Goal: Task Accomplishment & Management: Use online tool/utility

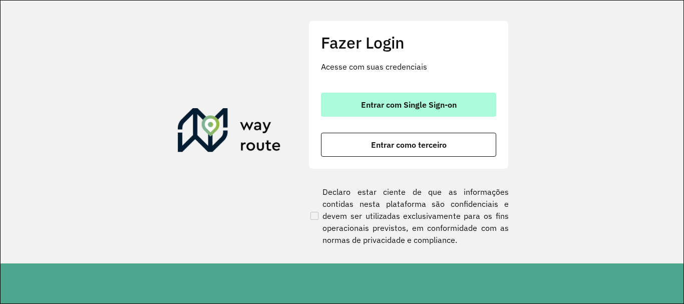
click at [446, 106] on span "Entrar com Single Sign-on" at bounding box center [409, 105] width 96 height 8
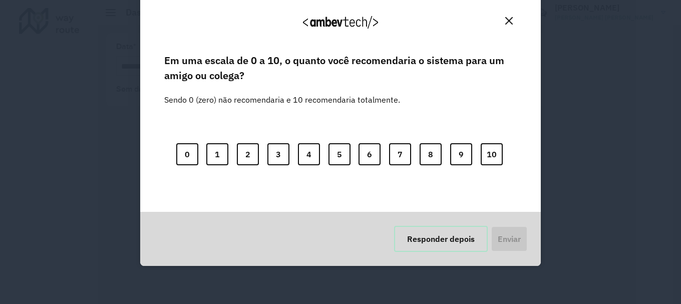
click at [434, 241] on button "Responder depois" at bounding box center [441, 239] width 94 height 26
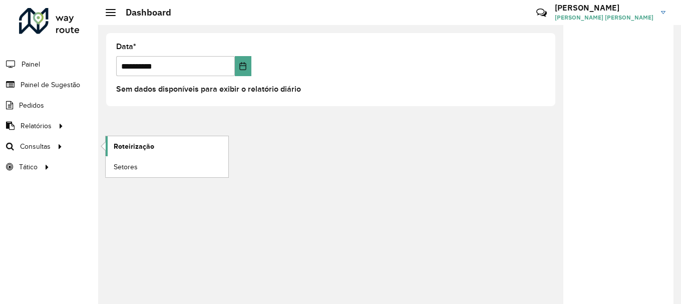
click at [133, 145] on span "Roteirização" at bounding box center [134, 146] width 41 height 11
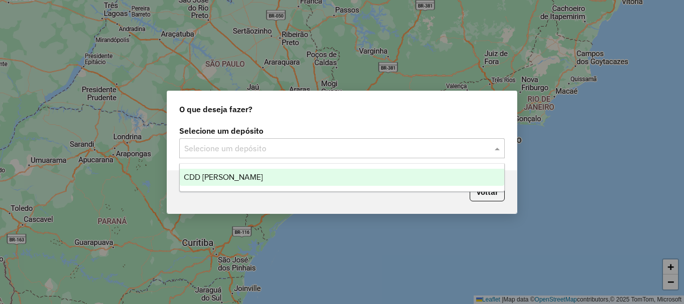
click at [291, 139] on div "Selecione um depósito" at bounding box center [341, 148] width 325 height 20
click at [281, 179] on div "CDD [PERSON_NAME]" at bounding box center [342, 177] width 324 height 17
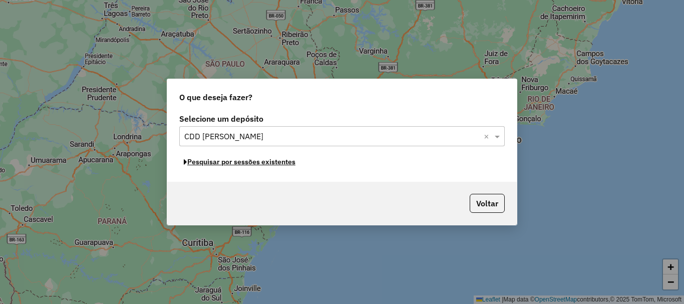
click at [278, 159] on button "Pesquisar por sessões existentes" at bounding box center [239, 162] width 121 height 16
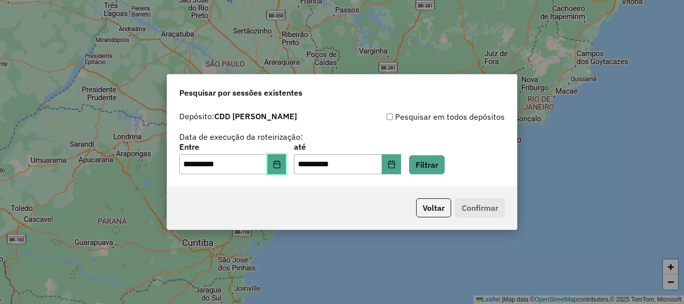
click at [278, 159] on button "Choose Date" at bounding box center [276, 164] width 19 height 20
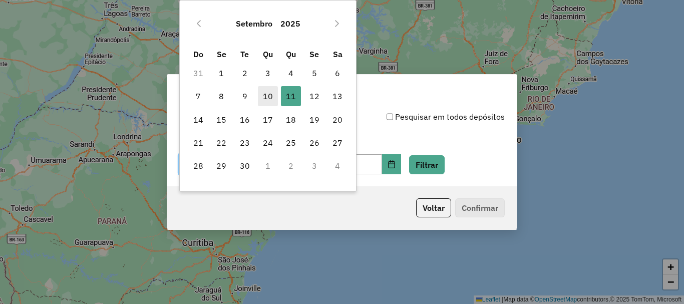
click at [264, 94] on span "10" at bounding box center [268, 96] width 20 height 20
type input "**********"
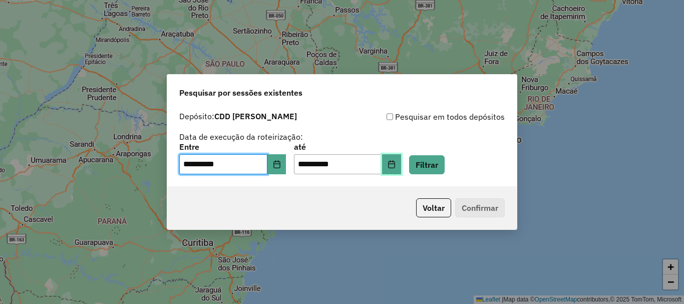
click at [401, 156] on button "Choose Date" at bounding box center [391, 164] width 19 height 20
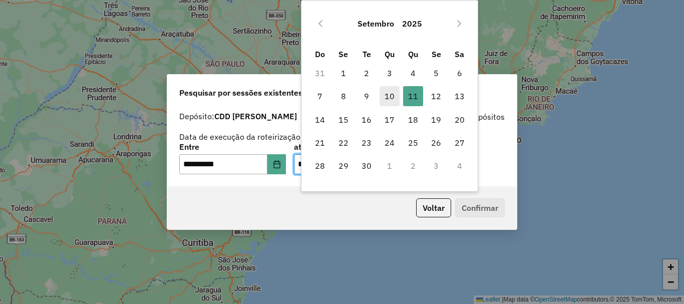
click at [386, 94] on span "10" at bounding box center [389, 96] width 20 height 20
type input "**********"
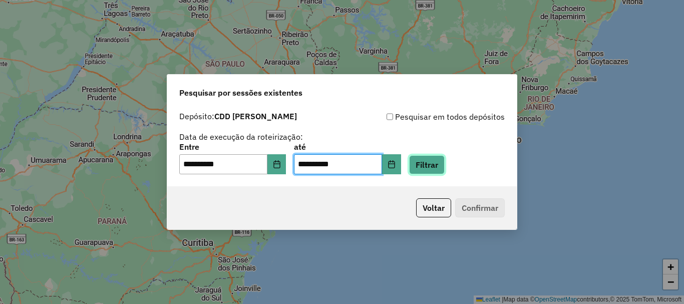
click at [443, 164] on button "Filtrar" at bounding box center [427, 164] width 36 height 19
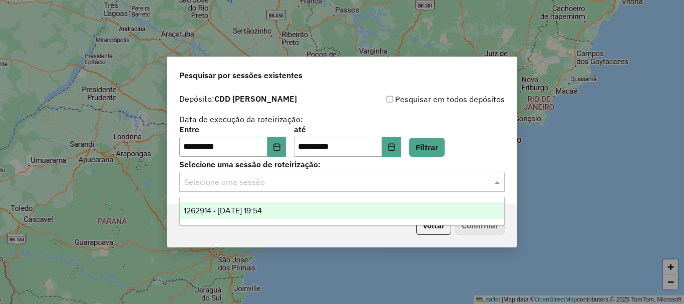
click at [360, 183] on input "text" at bounding box center [331, 182] width 295 height 12
click at [328, 205] on div "1262914 - 10/09/2025 19:54" at bounding box center [342, 210] width 324 height 17
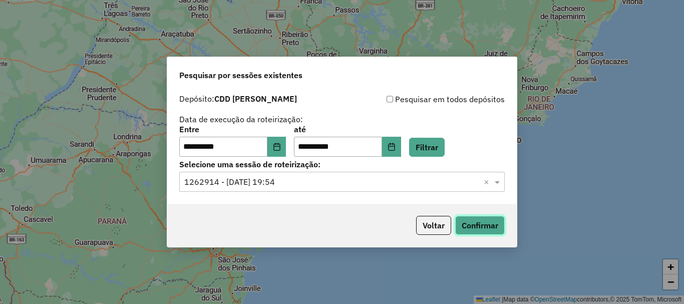
click at [494, 226] on button "Confirmar" at bounding box center [480, 225] width 50 height 19
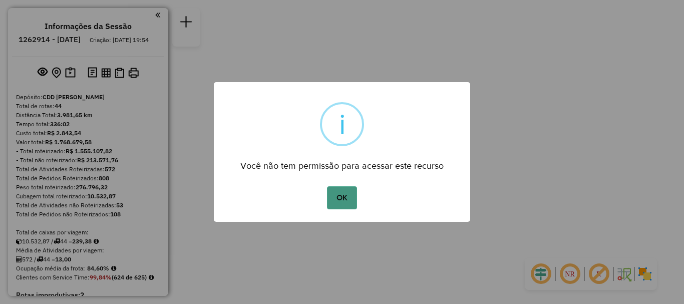
click at [351, 200] on button "OK" at bounding box center [342, 197] width 30 height 23
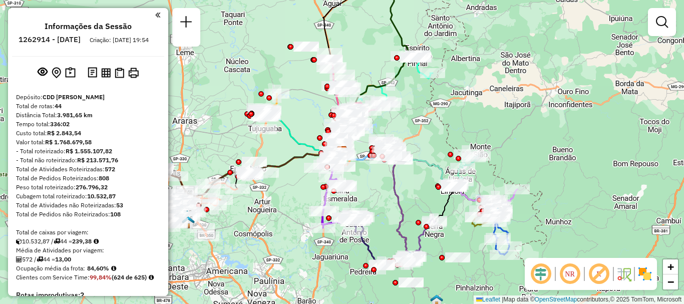
drag, startPoint x: 664, startPoint y: 0, endPoint x: 472, endPoint y: 200, distance: 277.1
click at [470, 198] on icon at bounding box center [485, 197] width 64 height 24
select select "**********"
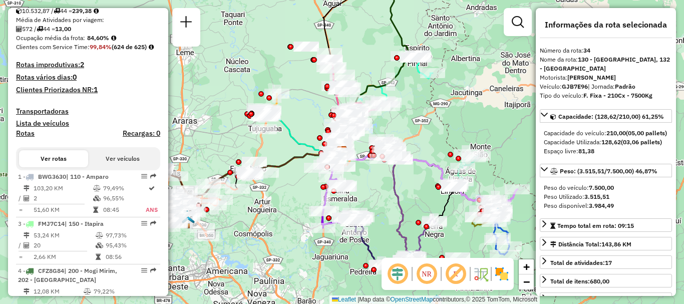
scroll to position [2578, 0]
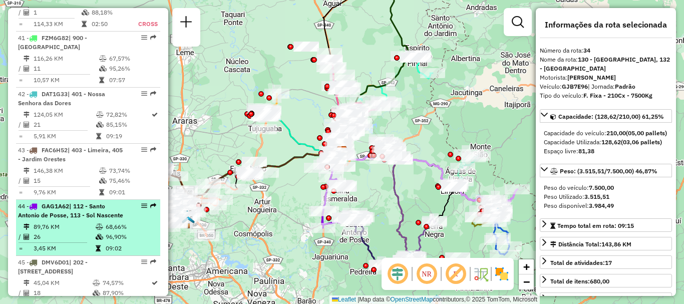
click at [74, 202] on div "44 - GAG1A62 | 112 - Santo Antonio de Posse, 113 - Sol Nascente" at bounding box center [71, 211] width 106 height 18
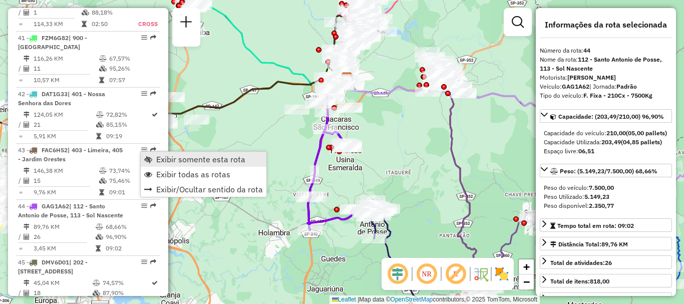
click at [154, 161] on link "Exibir somente esta rota" at bounding box center [204, 159] width 126 height 15
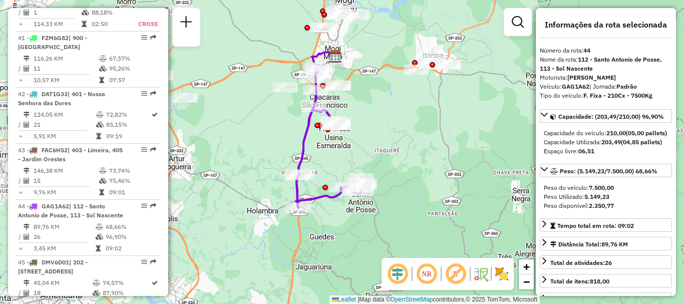
drag, startPoint x: 375, startPoint y: 150, endPoint x: 365, endPoint y: 128, distance: 24.2
click at [364, 128] on div "Janela de atendimento Grade de atendimento Capacidade Transportadoras Veículos …" at bounding box center [342, 152] width 684 height 304
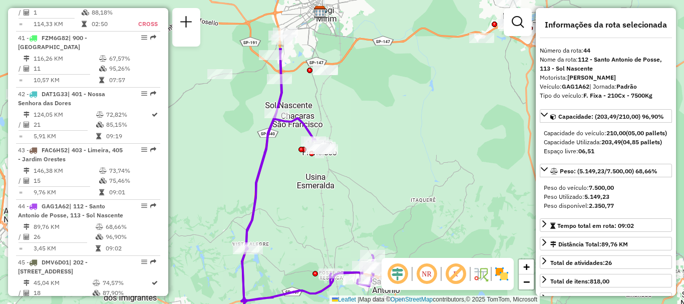
drag, startPoint x: 345, startPoint y: 166, endPoint x: 419, endPoint y: 247, distance: 110.2
click at [419, 247] on div "Janela de atendimento Grade de atendimento Capacidade Transportadoras Veículos …" at bounding box center [342, 152] width 684 height 304
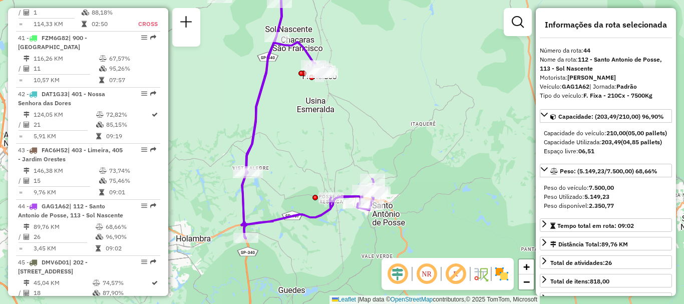
drag, startPoint x: 342, startPoint y: 155, endPoint x: 344, endPoint y: 74, distance: 80.6
click at [344, 74] on div "Janela de atendimento Grade de atendimento Capacidade Transportadoras Veículos …" at bounding box center [342, 152] width 684 height 304
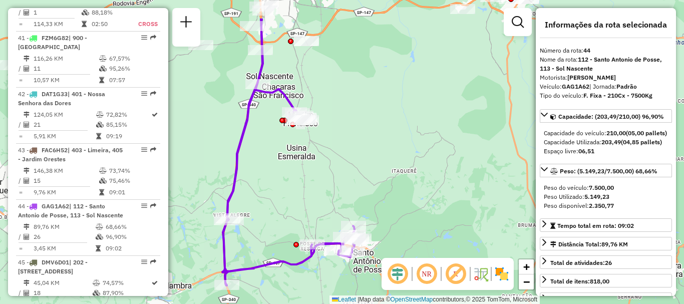
drag, startPoint x: 247, startPoint y: 160, endPoint x: 227, endPoint y: 210, distance: 54.4
click at [227, 210] on icon at bounding box center [291, 152] width 136 height 267
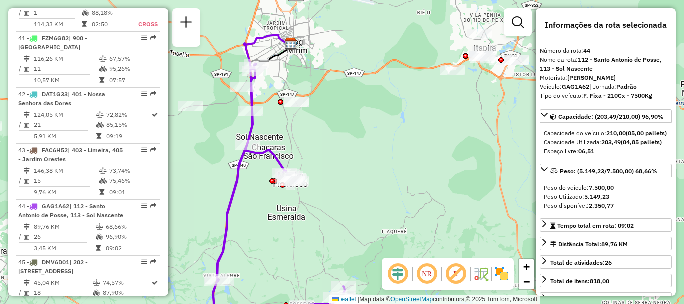
drag, startPoint x: 251, startPoint y: 110, endPoint x: 237, endPoint y: 163, distance: 54.4
click at [237, 163] on icon at bounding box center [281, 205] width 136 height 282
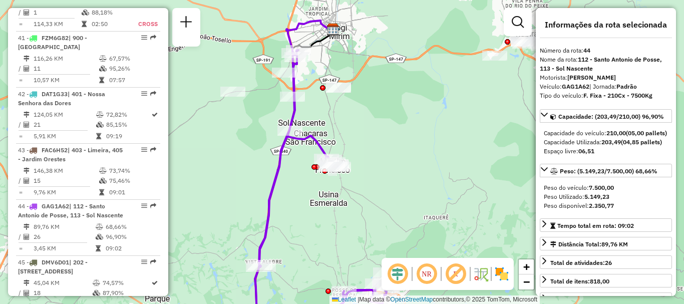
drag, startPoint x: 296, startPoint y: 58, endPoint x: 337, endPoint y: 44, distance: 43.8
click at [337, 44] on div "Janela de atendimento Grade de atendimento Capacidade Transportadoras Veículos …" at bounding box center [342, 152] width 684 height 304
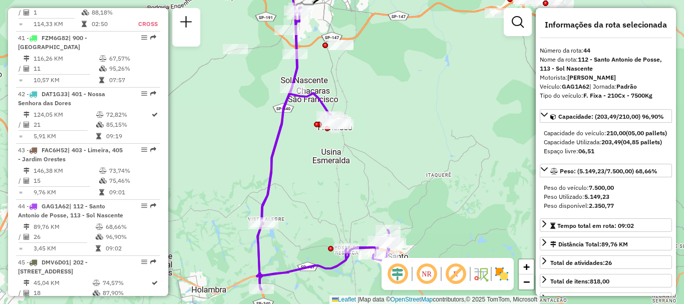
drag, startPoint x: 333, startPoint y: 108, endPoint x: 332, endPoint y: 54, distance: 53.5
click at [333, 55] on div "Janela de atendimento Grade de atendimento Capacidade Transportadoras Veículos …" at bounding box center [342, 152] width 684 height 304
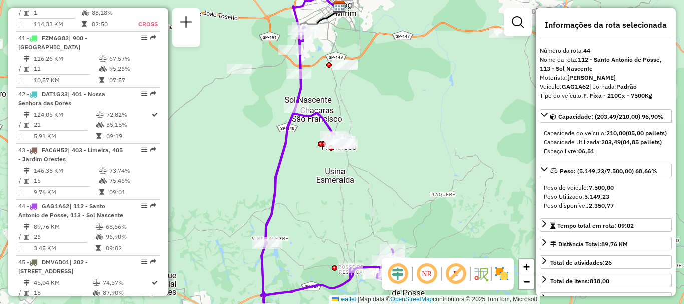
drag, startPoint x: 339, startPoint y: 94, endPoint x: 341, endPoint y: 113, distance: 18.7
click at [341, 113] on div "Janela de atendimento Grade de atendimento Capacidade Transportadoras Veículos …" at bounding box center [342, 152] width 684 height 304
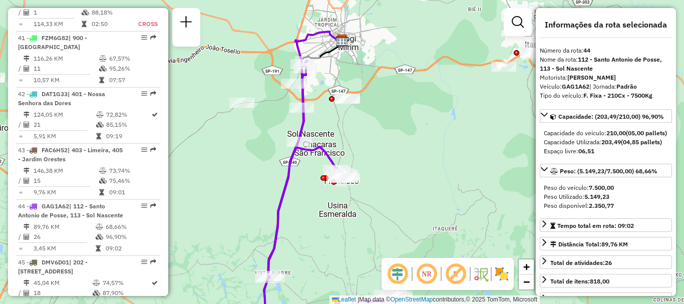
drag, startPoint x: 335, startPoint y: 53, endPoint x: 345, endPoint y: 73, distance: 23.1
click at [345, 73] on div "Janela de atendimento Grade de atendimento Capacidade Transportadoras Veículos …" at bounding box center [342, 152] width 684 height 304
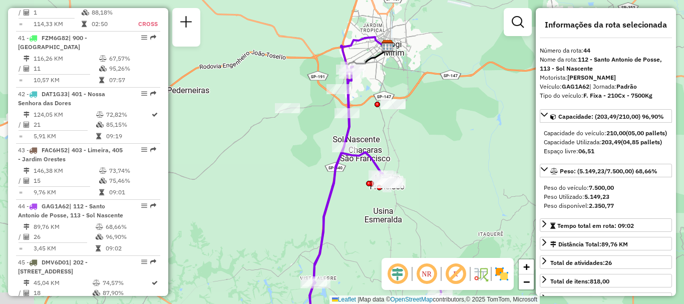
drag, startPoint x: 309, startPoint y: 84, endPoint x: 339, endPoint y: 75, distance: 31.8
click at [339, 75] on icon at bounding box center [378, 201] width 136 height 268
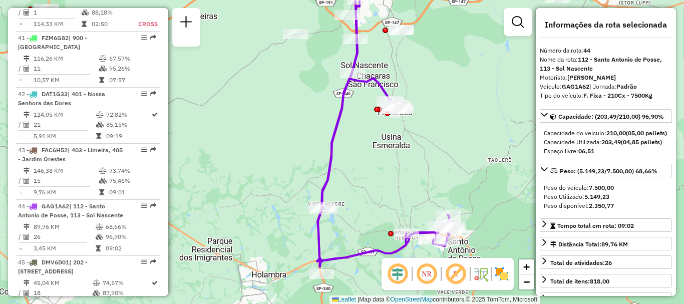
drag, startPoint x: 340, startPoint y: 129, endPoint x: 352, endPoint y: 54, distance: 76.1
click at [352, 54] on icon at bounding box center [386, 129] width 136 height 275
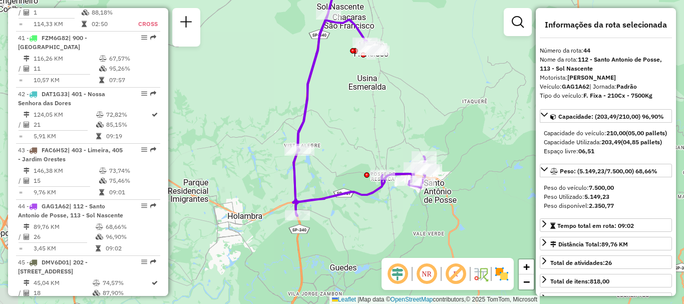
drag, startPoint x: 355, startPoint y: 114, endPoint x: 335, endPoint y: 65, distance: 53.6
click at [335, 65] on div "Janela de atendimento Grade de atendimento Capacidade Transportadoras Veículos …" at bounding box center [342, 152] width 684 height 304
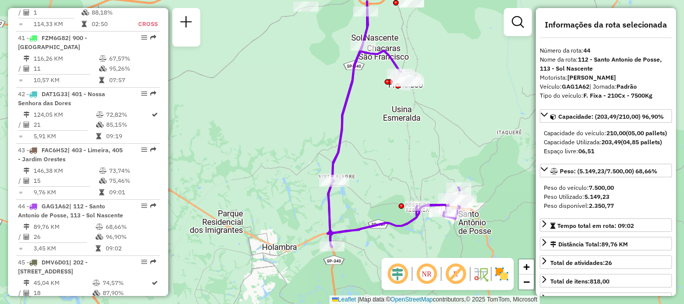
drag, startPoint x: 414, startPoint y: 156, endPoint x: 427, endPoint y: 165, distance: 16.2
click at [427, 165] on div "Janela de atendimento Grade de atendimento Capacidade Transportadoras Veículos …" at bounding box center [342, 152] width 684 height 304
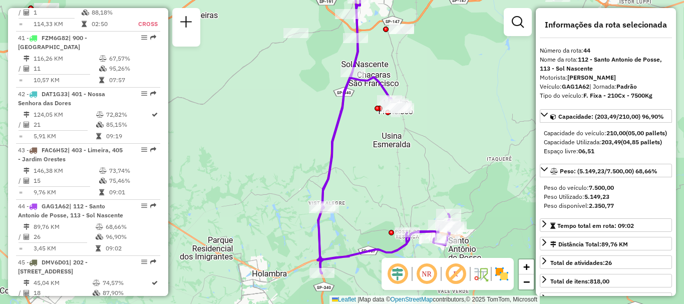
drag, startPoint x: 379, startPoint y: 80, endPoint x: 358, endPoint y: 93, distance: 24.7
click at [366, 91] on div "Janela de atendimento Grade de atendimento Capacidade Transportadoras Veículos …" at bounding box center [342, 152] width 684 height 304
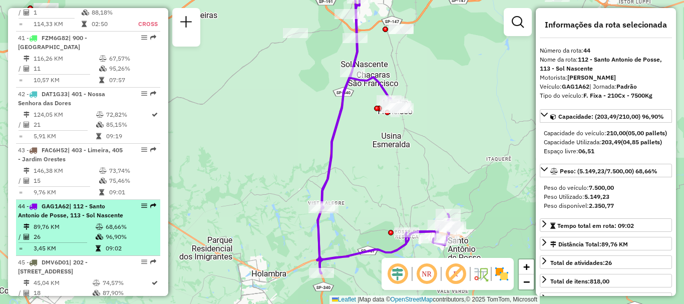
click at [141, 203] on em at bounding box center [144, 206] width 6 height 6
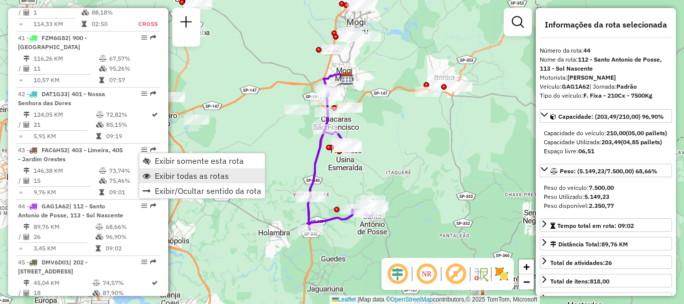
click at [152, 175] on link "Exibir todas as rotas" at bounding box center [202, 175] width 126 height 15
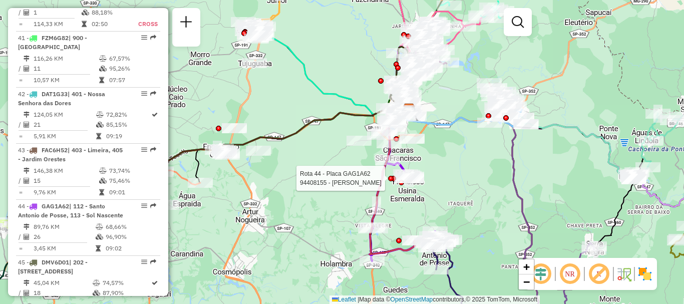
drag, startPoint x: 331, startPoint y: 150, endPoint x: 385, endPoint y: 179, distance: 60.9
click at [390, 179] on div at bounding box center [393, 179] width 6 height 6
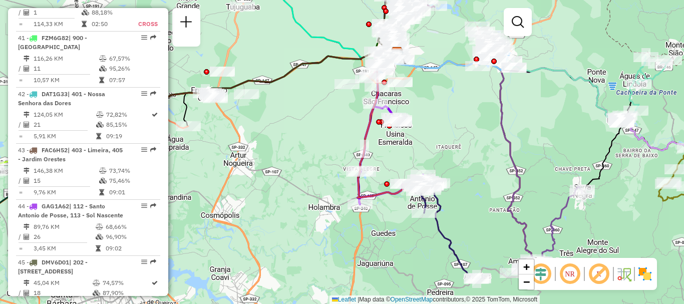
drag, startPoint x: 450, startPoint y: 171, endPoint x: 438, endPoint y: 125, distance: 47.1
click at [439, 125] on div "Janela de atendimento Grade de atendimento Capacidade Transportadoras Veículos …" at bounding box center [342, 152] width 684 height 304
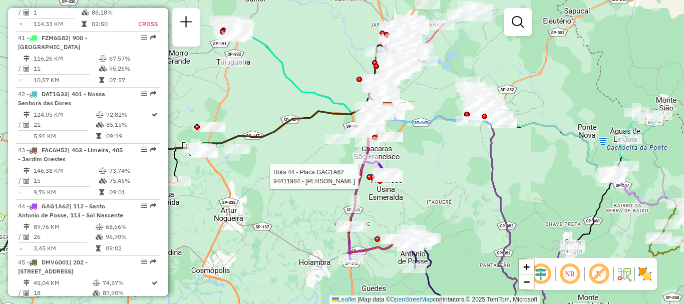
drag, startPoint x: 378, startPoint y: 127, endPoint x: 369, endPoint y: 182, distance: 55.8
click at [369, 180] on div at bounding box center [369, 177] width 6 height 6
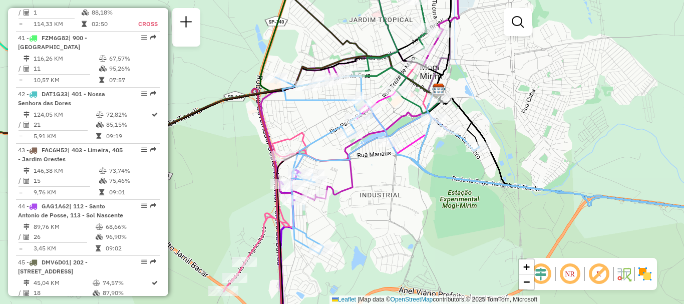
drag, startPoint x: 412, startPoint y: 110, endPoint x: 455, endPoint y: 84, distance: 50.6
click at [455, 90] on icon at bounding box center [458, 118] width 40 height 56
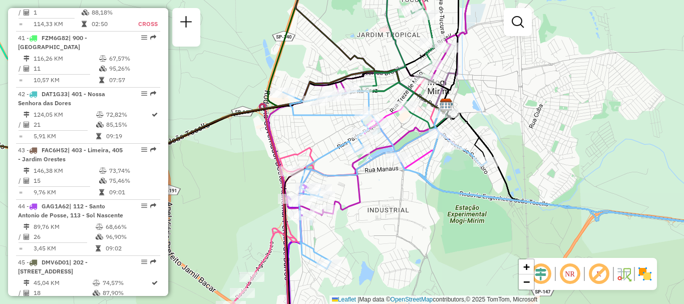
drag, startPoint x: 521, startPoint y: 100, endPoint x: 516, endPoint y: 124, distance: 24.2
click at [516, 124] on div "Janela de atendimento Grade de atendimento Capacidade Transportadoras Veículos …" at bounding box center [342, 152] width 684 height 304
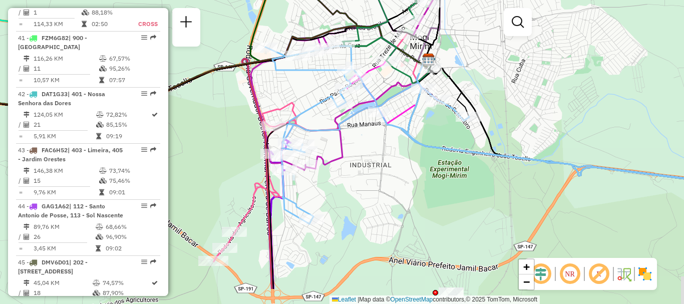
drag, startPoint x: 371, startPoint y: 245, endPoint x: 353, endPoint y: 194, distance: 54.0
click at [353, 194] on div "Janela de atendimento Grade de atendimento Capacidade Transportadoras Veículos …" at bounding box center [342, 152] width 684 height 304
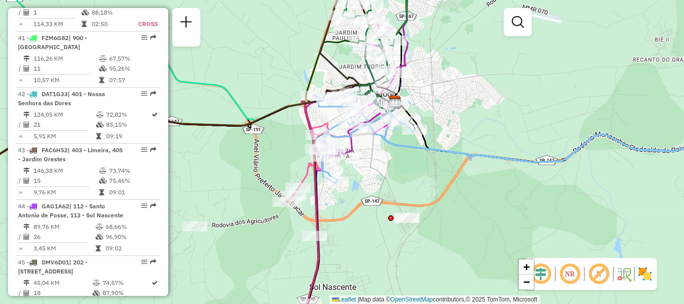
drag, startPoint x: 405, startPoint y: 169, endPoint x: 352, endPoint y: 189, distance: 56.7
click at [352, 189] on div "Janela de atendimento Grade de atendimento Capacidade Transportadoras Veículos …" at bounding box center [342, 152] width 684 height 304
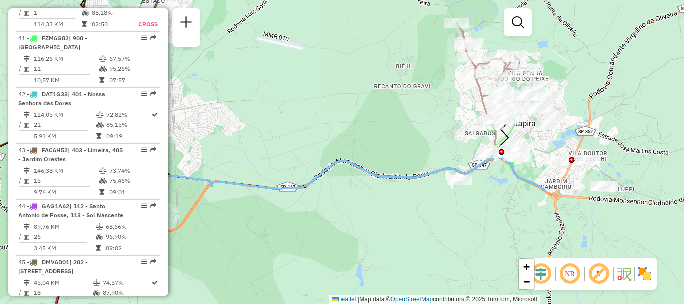
drag, startPoint x: 369, startPoint y: 205, endPoint x: 163, endPoint y: 212, distance: 205.8
click at [163, 212] on hb-router-mapa "Informações da Sessão 1262914 - 10/09/2025 Criação: 09/09/2025 19:54 Depósito: …" at bounding box center [342, 152] width 684 height 304
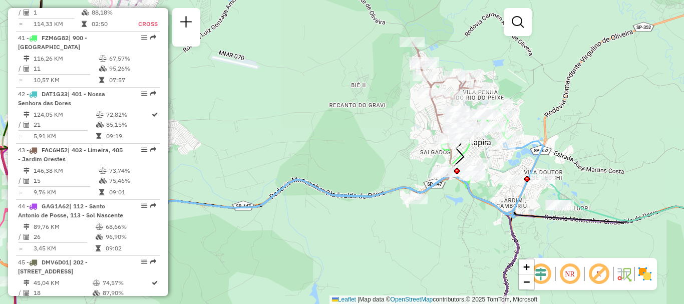
drag, startPoint x: 490, startPoint y: 243, endPoint x: 445, endPoint y: 262, distance: 48.4
click at [445, 262] on div "Janela de atendimento Grade de atendimento Capacidade Transportadoras Veículos …" at bounding box center [342, 152] width 684 height 304
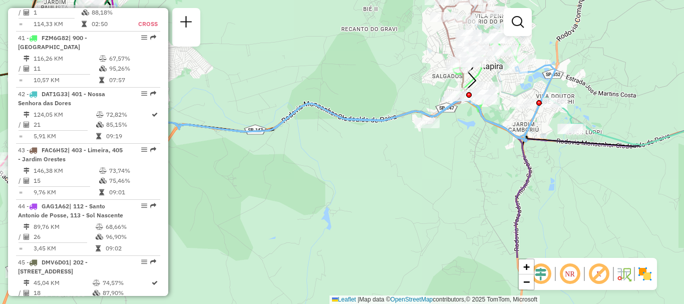
drag, startPoint x: 391, startPoint y: 242, endPoint x: 403, endPoint y: 166, distance: 76.5
click at [403, 166] on div "Janela de atendimento Grade de atendimento Capacidade Transportadoras Veículos …" at bounding box center [342, 152] width 684 height 304
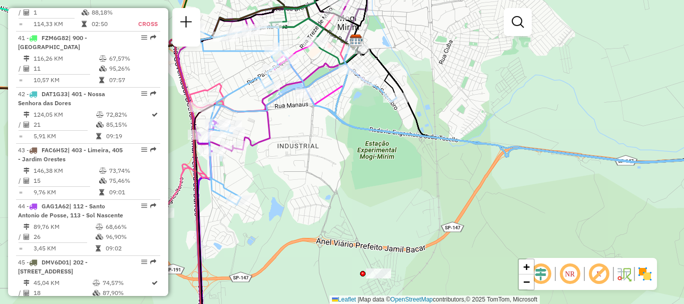
scroll to position [1479, 0]
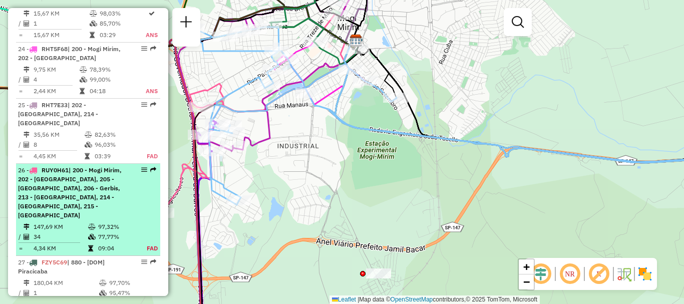
click at [144, 167] on em at bounding box center [144, 170] width 6 height 6
select select "**********"
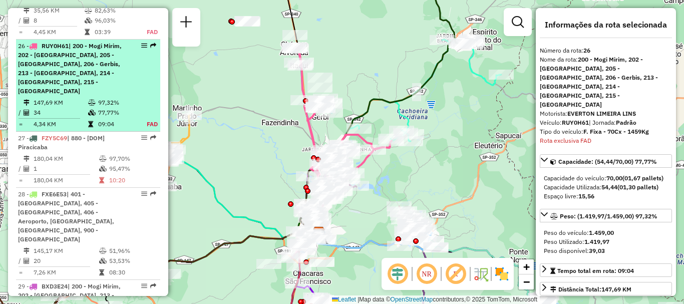
scroll to position [1616, 0]
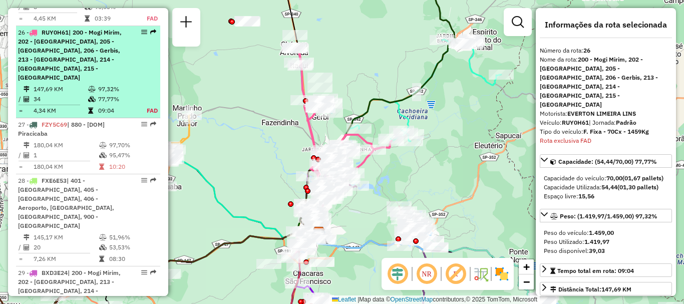
click at [141, 29] on em at bounding box center [144, 32] width 6 height 6
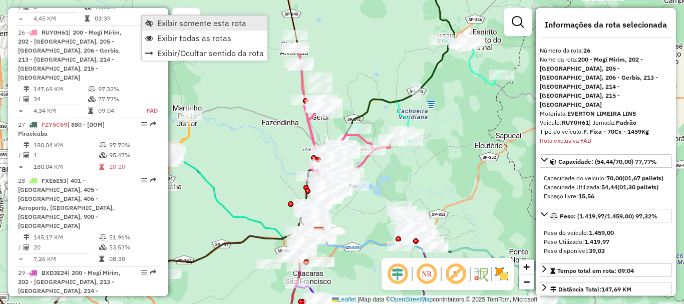
click at [153, 18] on link "Exibir somente esta rota" at bounding box center [205, 23] width 126 height 15
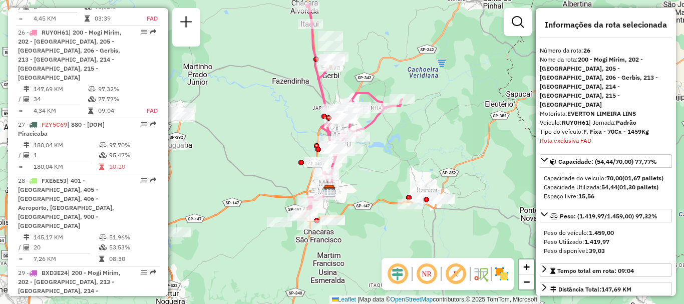
drag, startPoint x: 257, startPoint y: 189, endPoint x: 269, endPoint y: 143, distance: 48.1
click at [269, 143] on div "Janela de atendimento Grade de atendimento Capacidade Transportadoras Veículos …" at bounding box center [342, 152] width 684 height 304
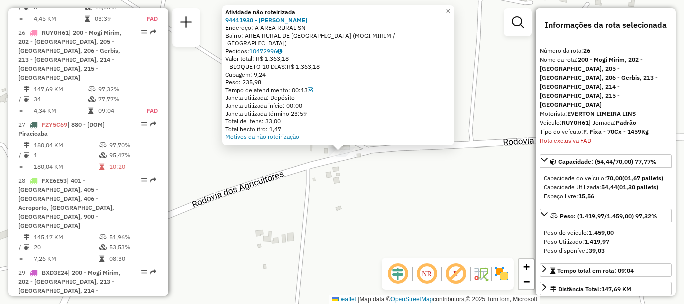
click at [433, 230] on div "Atividade não roteirizada 94411930 - MARIANA FLAVIA BRUNO Endereço: A AREA RURA…" at bounding box center [342, 152] width 684 height 304
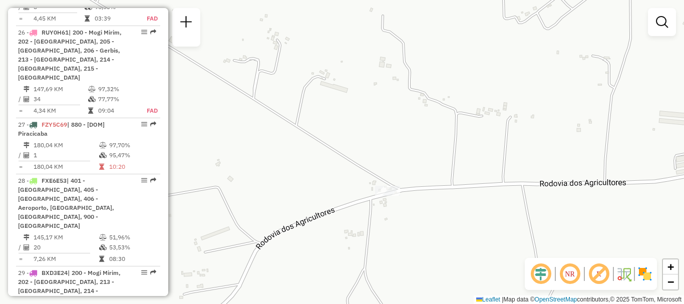
click at [433, 230] on div "Janela de atendimento Grade de atendimento Capacidade Transportadoras Veículos …" at bounding box center [342, 152] width 684 height 304
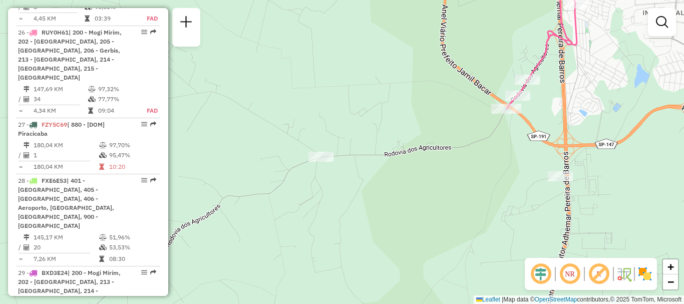
drag, startPoint x: 472, startPoint y: 149, endPoint x: 371, endPoint y: 236, distance: 133.4
click at [371, 236] on div "Janela de atendimento Grade de atendimento Capacidade Transportadoras Veículos …" at bounding box center [342, 152] width 684 height 304
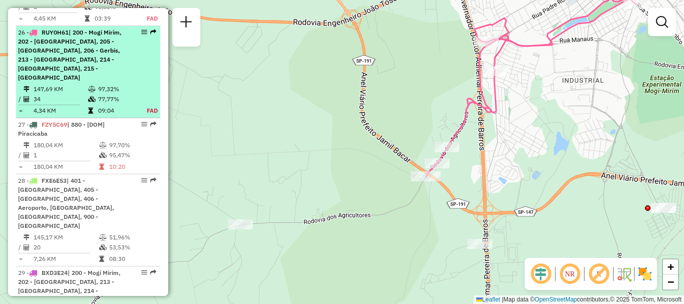
select select "**********"
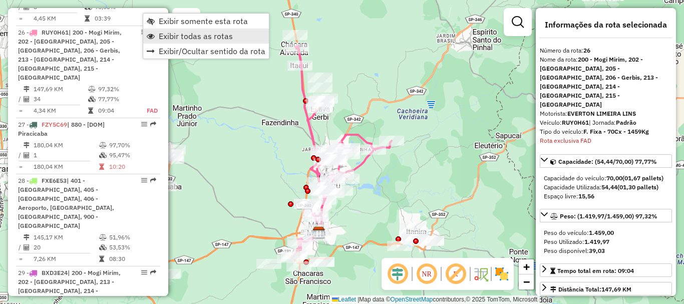
click at [161, 37] on span "Exibir todas as rotas" at bounding box center [196, 36] width 74 height 8
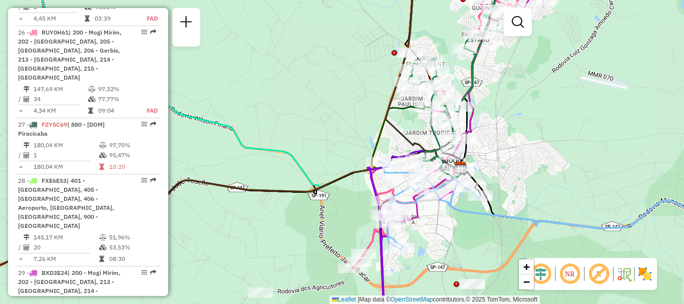
drag, startPoint x: 349, startPoint y: 213, endPoint x: 333, endPoint y: 209, distance: 16.4
click at [333, 209] on div "Janela de atendimento Grade de atendimento Capacidade Transportadoras Veículos …" at bounding box center [342, 152] width 684 height 304
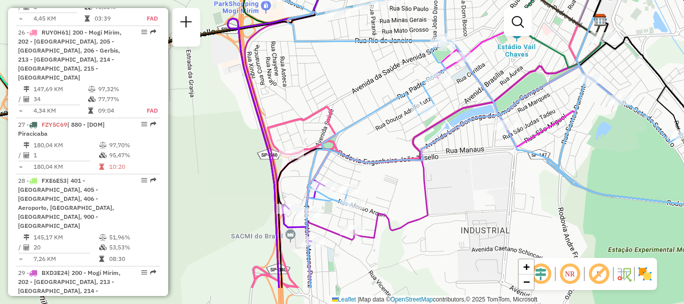
drag, startPoint x: 432, startPoint y: 184, endPoint x: 378, endPoint y: 138, distance: 71.4
click at [378, 138] on div "Janela de atendimento Grade de atendimento Capacidade Transportadoras Veículos …" at bounding box center [342, 152] width 684 height 304
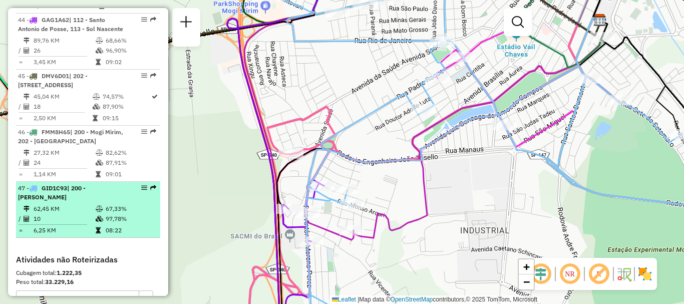
select select "**********"
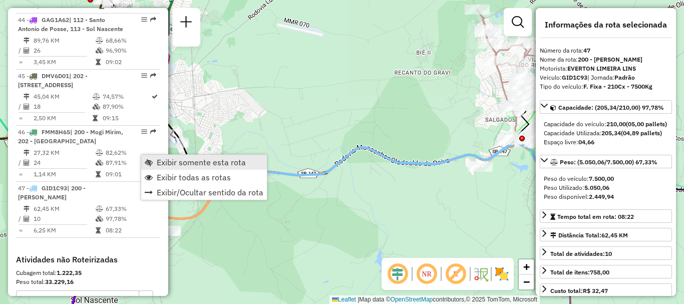
click at [155, 160] on link "Exibir somente esta rota" at bounding box center [204, 162] width 126 height 15
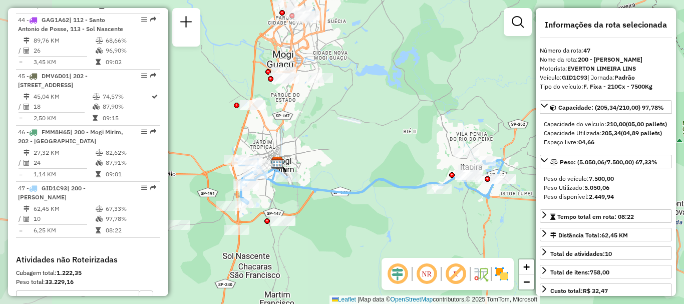
drag, startPoint x: 241, startPoint y: 227, endPoint x: 320, endPoint y: 225, distance: 79.6
click at [320, 225] on div "Janela de atendimento Grade de atendimento Capacidade Transportadoras Veículos …" at bounding box center [342, 152] width 684 height 304
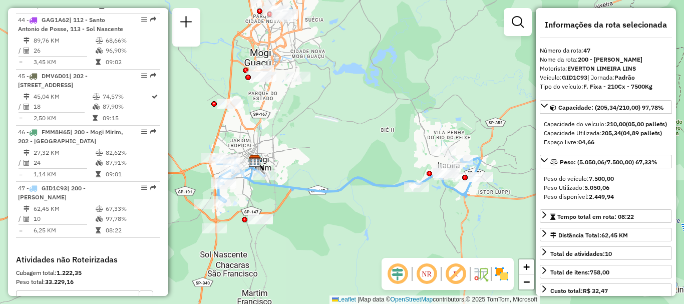
drag, startPoint x: 444, startPoint y: 234, endPoint x: 331, endPoint y: 221, distance: 113.3
click at [331, 221] on div "Janela de atendimento Grade de atendimento Capacidade Transportadoras Veículos …" at bounding box center [342, 152] width 684 height 304
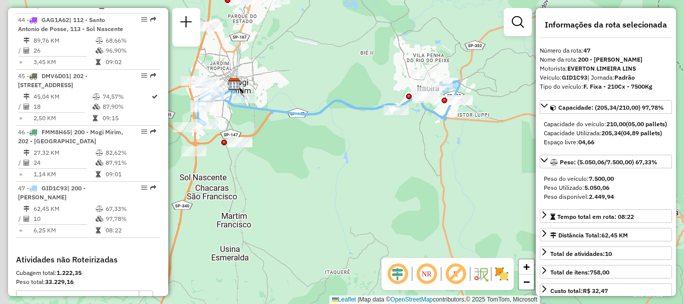
drag, startPoint x: 237, startPoint y: 214, endPoint x: 410, endPoint y: 148, distance: 185.1
click at [410, 148] on div "Janela de atendimento Grade de atendimento Capacidade Transportadoras Veículos …" at bounding box center [342, 152] width 684 height 304
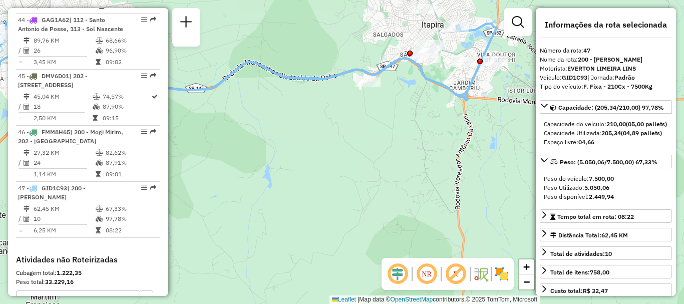
drag, startPoint x: 290, startPoint y: 189, endPoint x: 319, endPoint y: 180, distance: 30.2
click at [319, 180] on div "Janela de atendimento Grade de atendimento Capacidade Transportadoras Veículos …" at bounding box center [342, 152] width 684 height 304
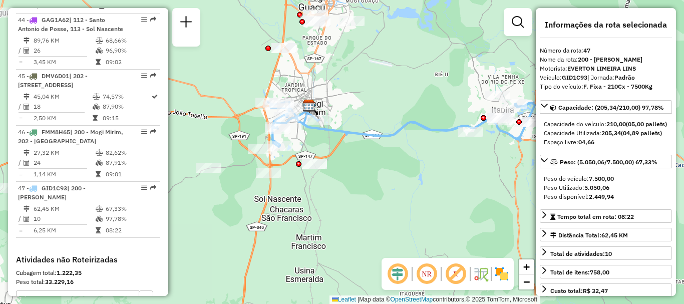
drag, startPoint x: 290, startPoint y: 173, endPoint x: 262, endPoint y: 139, distance: 44.1
click at [328, 189] on div "Janela de atendimento Grade de atendimento Capacidade Transportadoras Veículos …" at bounding box center [342, 152] width 684 height 304
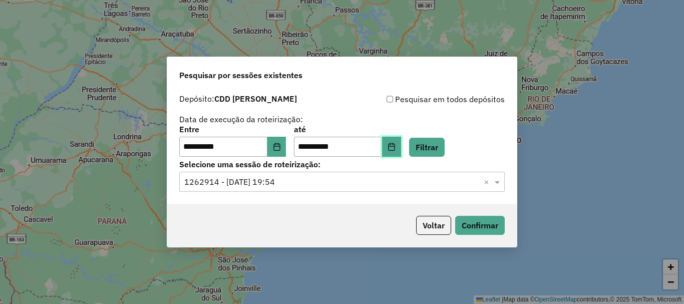
click at [401, 147] on button "Choose Date" at bounding box center [391, 147] width 19 height 20
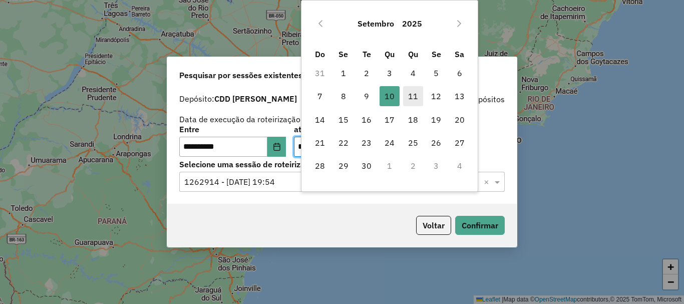
click at [411, 95] on span "11" at bounding box center [413, 96] width 20 height 20
type input "**********"
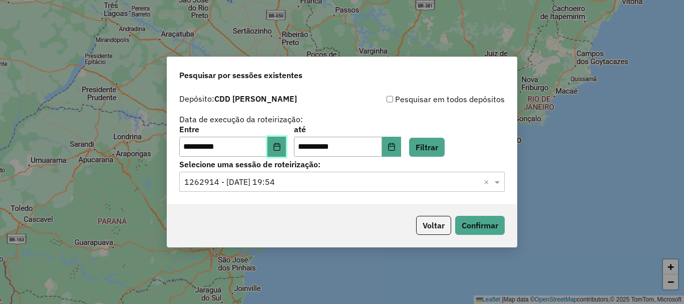
click at [286, 150] on button "Choose Date" at bounding box center [276, 147] width 19 height 20
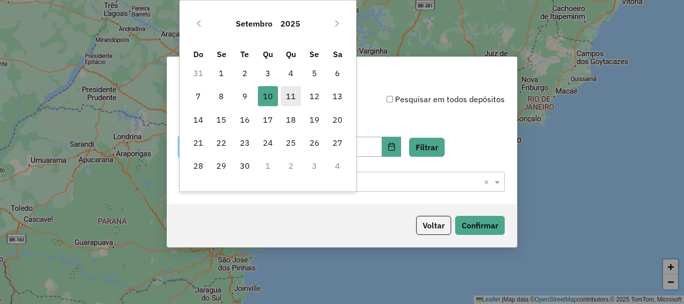
click at [292, 94] on span "11" at bounding box center [291, 96] width 20 height 20
type input "**********"
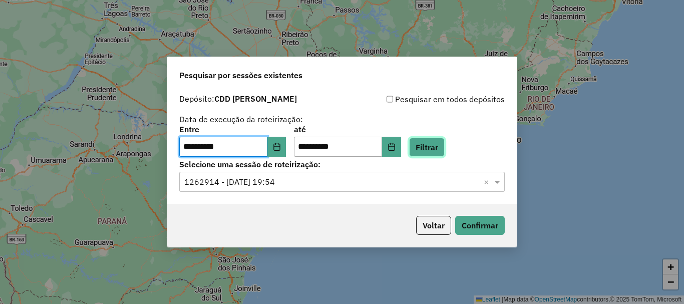
click at [442, 146] on button "Filtrar" at bounding box center [427, 147] width 36 height 19
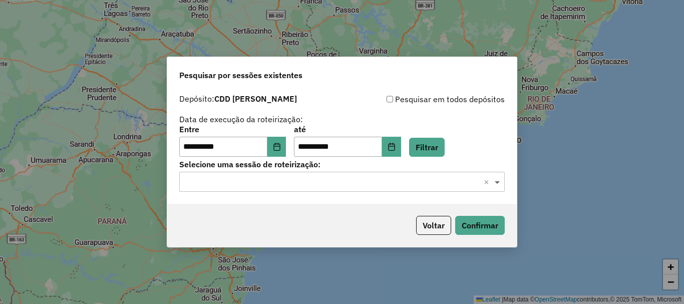
click at [497, 180] on span at bounding box center [498, 182] width 13 height 12
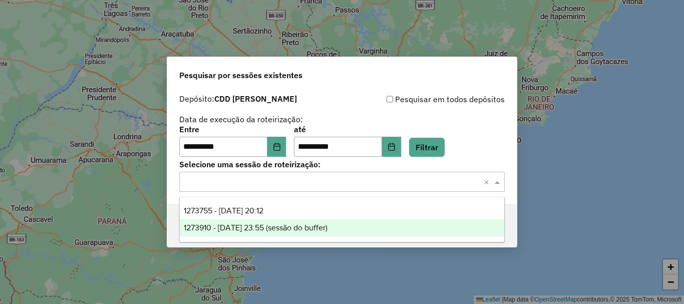
click at [281, 229] on span "1273910 - 11/09/2025 23:55 (sessão do buffer)" at bounding box center [256, 227] width 144 height 9
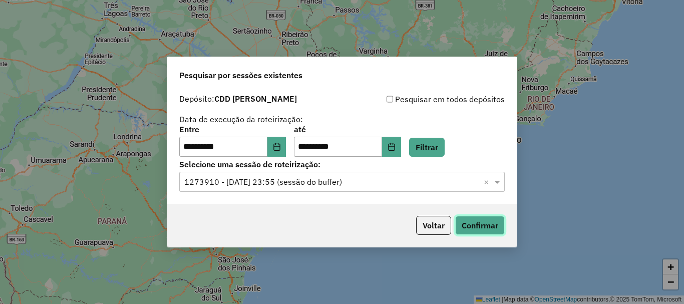
click at [463, 218] on button "Confirmar" at bounding box center [480, 225] width 50 height 19
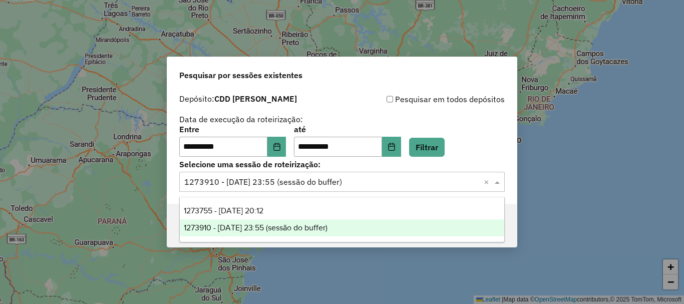
click at [499, 181] on span at bounding box center [498, 182] width 13 height 12
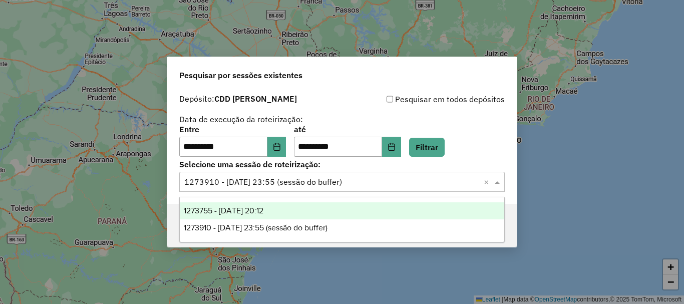
click at [263, 208] on span "1273755 - 11/09/2025 20:12" at bounding box center [224, 210] width 80 height 9
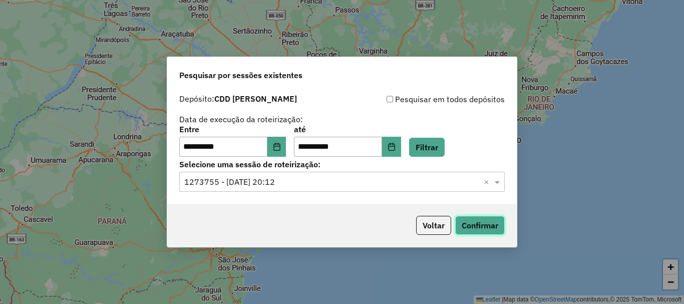
click at [472, 223] on button "Confirmar" at bounding box center [480, 225] width 50 height 19
click at [425, 227] on button "Voltar" at bounding box center [433, 225] width 35 height 19
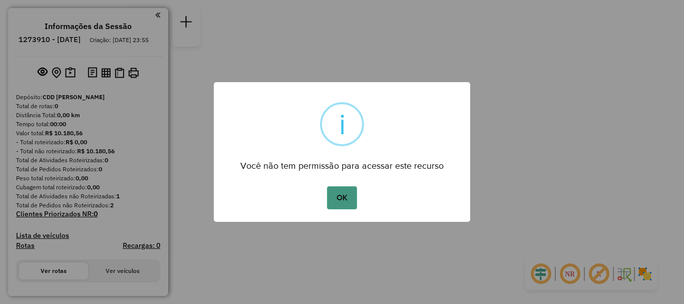
click at [347, 195] on button "OK" at bounding box center [342, 197] width 30 height 23
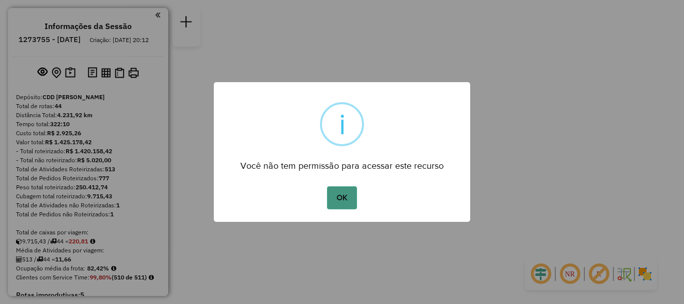
click at [344, 196] on button "OK" at bounding box center [342, 197] width 30 height 23
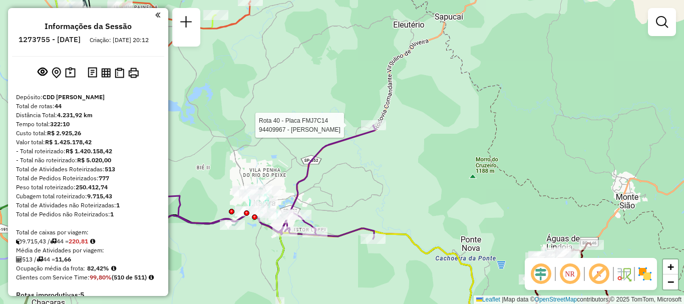
select select "**********"
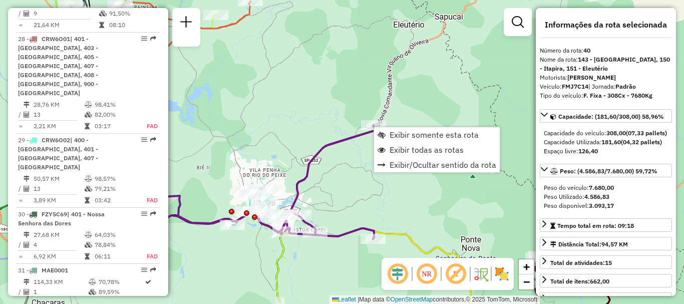
scroll to position [2713, 0]
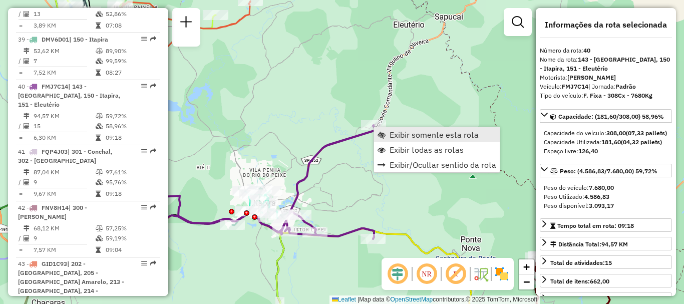
click at [383, 133] on span "Exibir somente esta rota" at bounding box center [381, 135] width 8 height 8
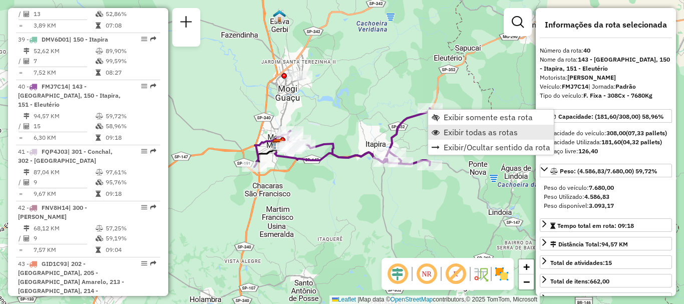
click at [454, 131] on span "Exibir todas as rotas" at bounding box center [480, 132] width 74 height 8
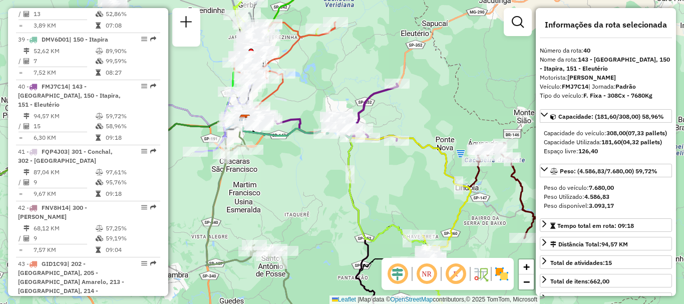
drag, startPoint x: 448, startPoint y: 149, endPoint x: 412, endPoint y: 125, distance: 43.2
click at [414, 125] on div "Janela de atendimento Grade de atendimento Capacidade Transportadoras Veículos …" at bounding box center [342, 152] width 684 height 304
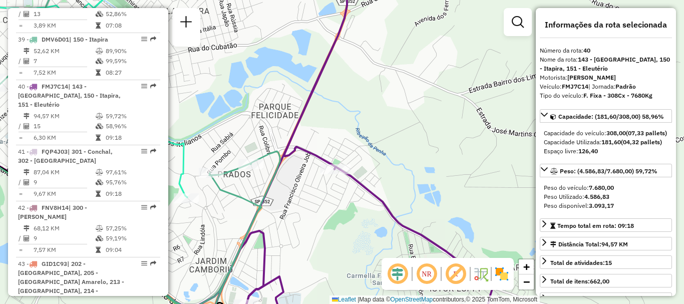
drag, startPoint x: 360, startPoint y: 130, endPoint x: 398, endPoint y: 105, distance: 45.9
click at [399, 105] on div "Janela de atendimento Grade de atendimento Capacidade Transportadoras Veículos …" at bounding box center [342, 152] width 684 height 304
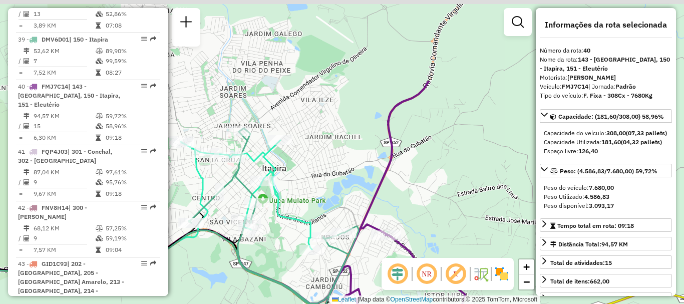
drag, startPoint x: 422, startPoint y: 122, endPoint x: 416, endPoint y: 226, distance: 104.3
click at [416, 226] on div "Janela de atendimento Grade de atendimento Capacidade Transportadoras Veículos …" at bounding box center [342, 152] width 684 height 304
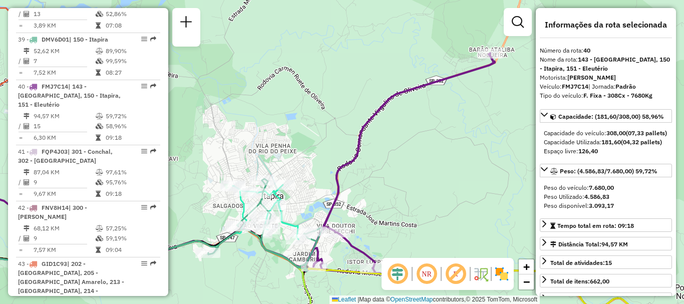
drag, startPoint x: 449, startPoint y: 134, endPoint x: 408, endPoint y: 151, distance: 45.1
click at [408, 151] on div "Janela de atendimento Grade de atendimento Capacidade Transportadoras Veículos …" at bounding box center [342, 152] width 684 height 304
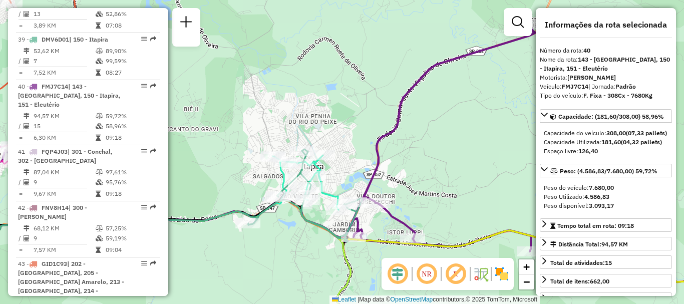
drag, startPoint x: 281, startPoint y: 236, endPoint x: 423, endPoint y: 178, distance: 153.3
click at [420, 179] on div "Janela de atendimento Grade de atendimento Capacidade Transportadoras Veículos …" at bounding box center [342, 152] width 684 height 304
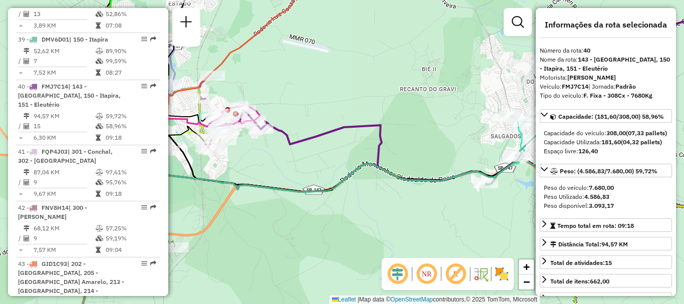
drag, startPoint x: 358, startPoint y: 204, endPoint x: 420, endPoint y: 222, distance: 64.6
click at [420, 222] on div "Janela de atendimento Grade de atendimento Capacidade Transportadoras Veículos …" at bounding box center [342, 152] width 684 height 304
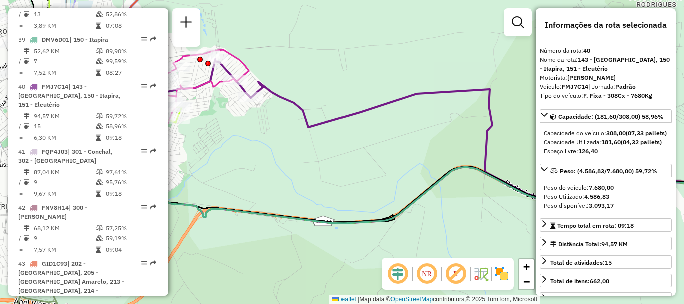
drag, startPoint x: 324, startPoint y: 164, endPoint x: 391, endPoint y: 165, distance: 67.1
click at [391, 165] on div "Janela de atendimento Grade de atendimento Capacidade Transportadoras Veículos …" at bounding box center [342, 152] width 684 height 304
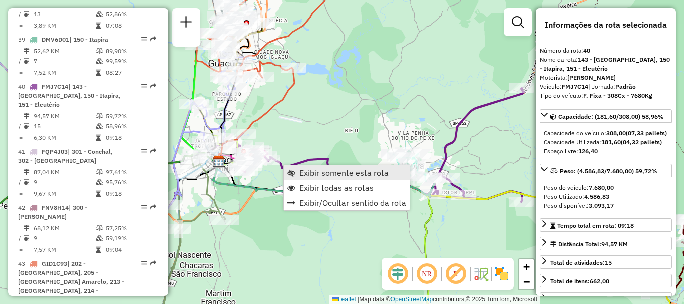
click at [299, 168] on link "Exibir somente esta rota" at bounding box center [347, 172] width 126 height 15
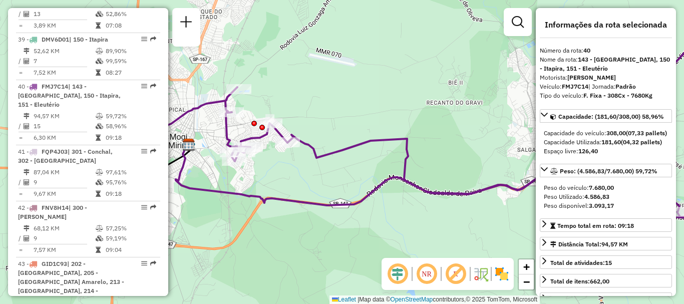
drag, startPoint x: 267, startPoint y: 185, endPoint x: 288, endPoint y: 178, distance: 22.6
click at [288, 178] on div "Janela de atendimento Grade de atendimento Capacidade Transportadoras Veículos …" at bounding box center [342, 152] width 684 height 304
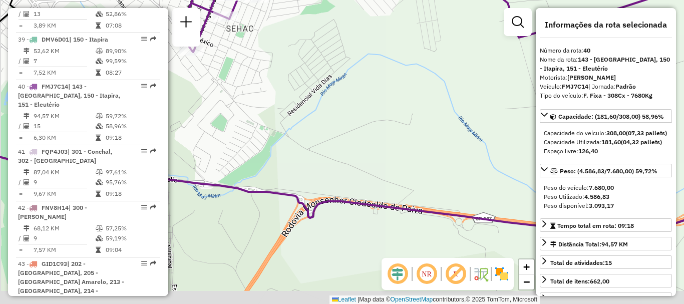
drag, startPoint x: 282, startPoint y: 177, endPoint x: 312, endPoint y: 161, distance: 34.3
click at [312, 161] on div "Janela de atendimento Grade de atendimento Capacidade Transportadoras Veículos …" at bounding box center [342, 152] width 684 height 304
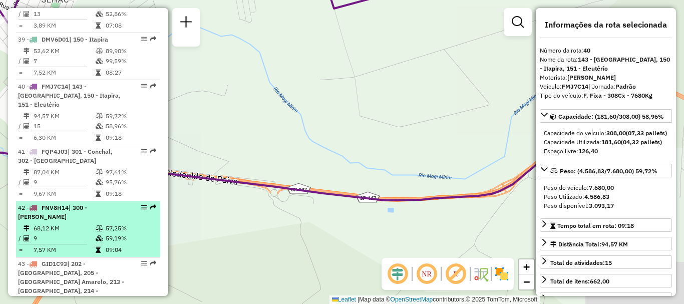
drag, startPoint x: 297, startPoint y: 166, endPoint x: 110, endPoint y: 135, distance: 190.2
click at [111, 135] on hb-router-mapa "Informações da Sessão 1273755 - [DATE] Criação: [DATE] 20:12 Depósito: CDD Mogi…" at bounding box center [342, 152] width 684 height 304
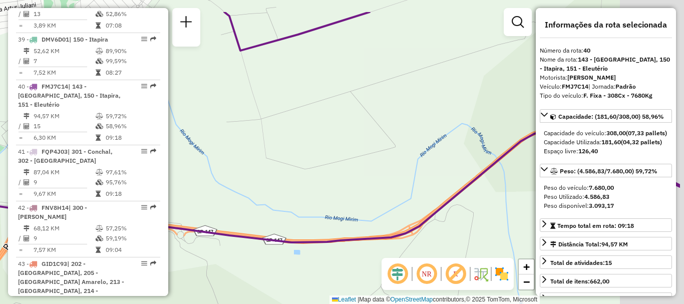
drag, startPoint x: 386, startPoint y: 132, endPoint x: 313, endPoint y: 173, distance: 83.6
click at [313, 173] on div "Janela de atendimento Grade de atendimento Capacidade Transportadoras Veículos …" at bounding box center [342, 152] width 684 height 304
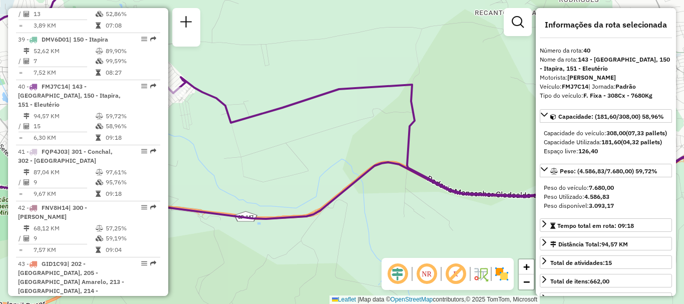
click at [340, 163] on div "Janela de atendimento Grade de atendimento Capacidade Transportadoras Veículos …" at bounding box center [342, 152] width 684 height 304
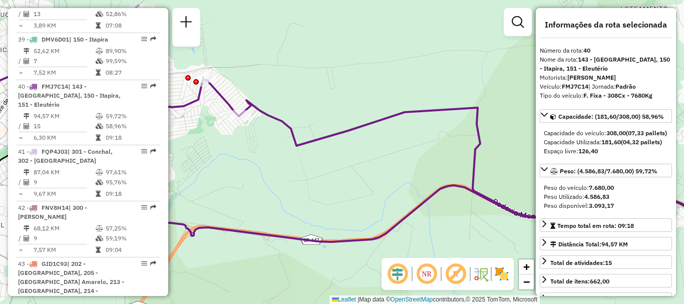
drag, startPoint x: 340, startPoint y: 163, endPoint x: 405, endPoint y: 186, distance: 69.5
click at [405, 186] on div "Janela de atendimento Grade de atendimento Capacidade Transportadoras Veículos …" at bounding box center [342, 152] width 684 height 304
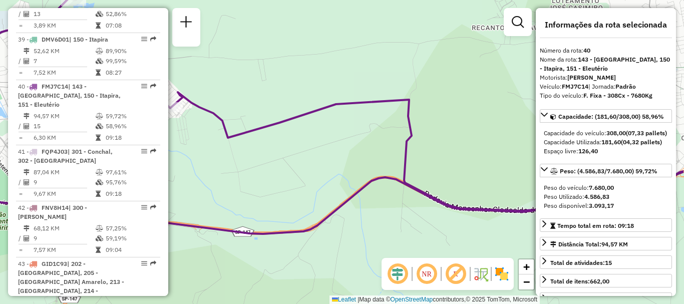
drag, startPoint x: 319, startPoint y: 167, endPoint x: 189, endPoint y: 164, distance: 130.1
click at [189, 164] on div "Janela de atendimento Grade de atendimento Capacidade Transportadoras Veículos …" at bounding box center [342, 152] width 684 height 304
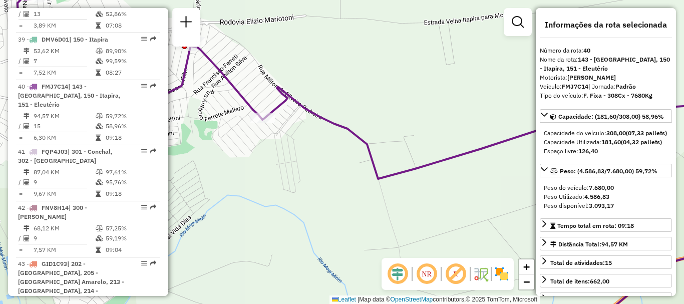
drag, startPoint x: 241, startPoint y: 143, endPoint x: 295, endPoint y: 161, distance: 57.1
click at [295, 161] on div "Janela de atendimento Grade de atendimento Capacidade Transportadoras Veículos …" at bounding box center [342, 152] width 684 height 304
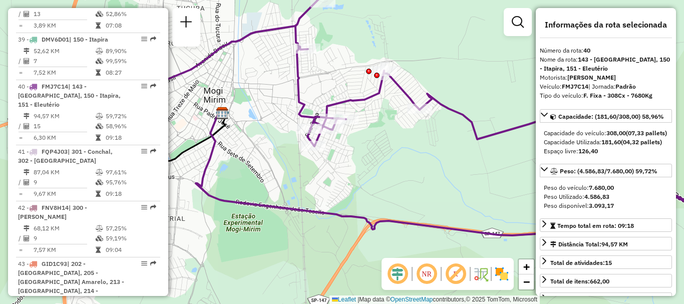
drag, startPoint x: 278, startPoint y: 198, endPoint x: 387, endPoint y: 159, distance: 115.4
click at [387, 159] on div "Janela de atendimento Grade de atendimento Capacidade Transportadoras Veículos …" at bounding box center [342, 152] width 684 height 304
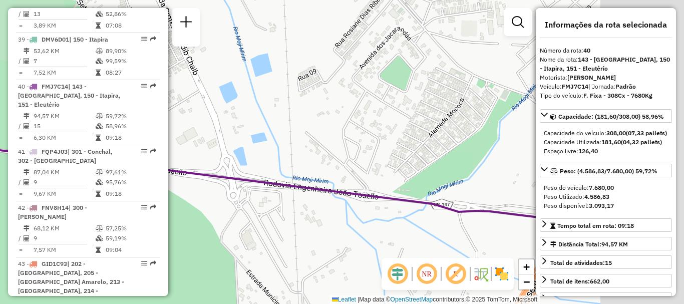
drag, startPoint x: 344, startPoint y: 163, endPoint x: 254, endPoint y: 140, distance: 92.8
click at [254, 140] on div "Janela de atendimento Grade de atendimento Capacidade Transportadoras Veículos …" at bounding box center [342, 152] width 684 height 304
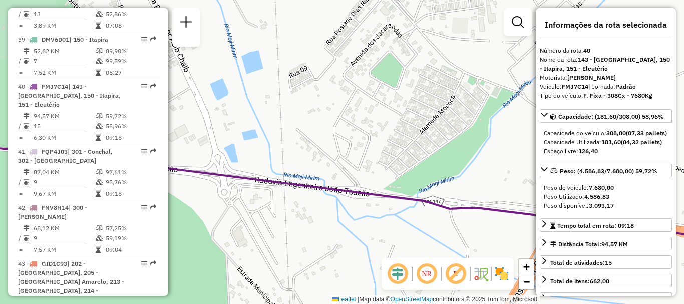
drag, startPoint x: 426, startPoint y: 180, endPoint x: 390, endPoint y: 172, distance: 36.8
click at [392, 173] on div "Janela de atendimento Grade de atendimento Capacidade Transportadoras Veículos …" at bounding box center [342, 152] width 684 height 304
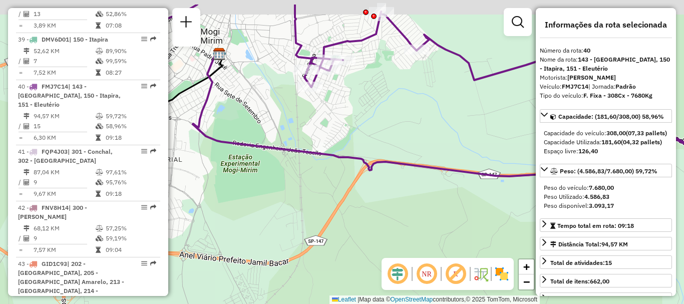
drag, startPoint x: 347, startPoint y: 132, endPoint x: 293, endPoint y: 147, distance: 55.6
click at [297, 147] on div "Janela de atendimento Grade de atendimento Capacidade Transportadoras Veículos …" at bounding box center [342, 152] width 684 height 304
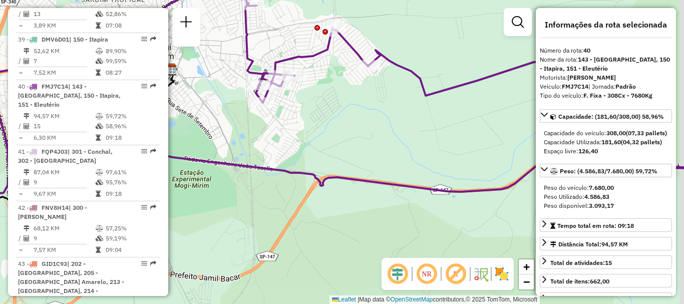
drag, startPoint x: 413, startPoint y: 144, endPoint x: 252, endPoint y: 190, distance: 167.6
click at [255, 190] on div "Janela de atendimento Grade de atendimento Capacidade Transportadoras Veículos …" at bounding box center [342, 152] width 684 height 304
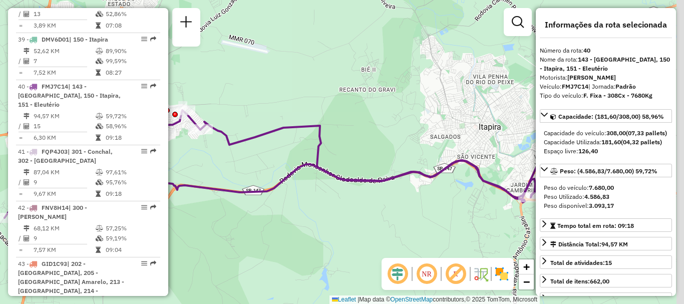
drag, startPoint x: 391, startPoint y: 181, endPoint x: 272, endPoint y: 186, distance: 119.2
click at [272, 186] on icon at bounding box center [312, 167] width 446 height 72
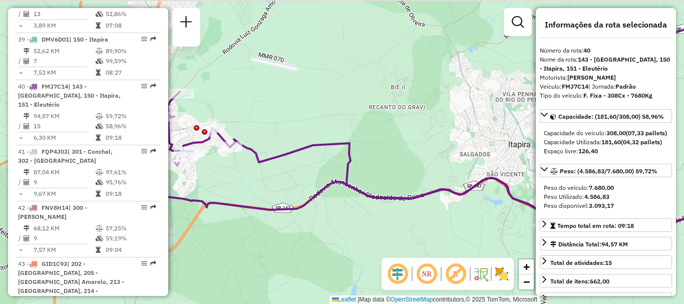
drag, startPoint x: 231, startPoint y: 167, endPoint x: 241, endPoint y: 166, distance: 10.6
click at [237, 169] on div "Janela de atendimento Grade de atendimento Capacidade Transportadoras Veículos …" at bounding box center [342, 152] width 684 height 304
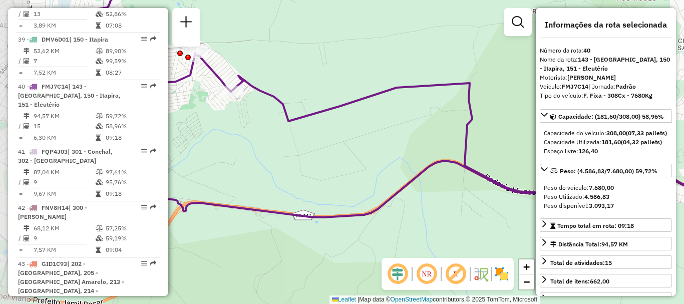
drag, startPoint x: 310, startPoint y: 165, endPoint x: 414, endPoint y: 138, distance: 107.2
click at [414, 138] on div "Janela de atendimento Grade de atendimento Capacidade Transportadoras Veículos …" at bounding box center [342, 152] width 684 height 304
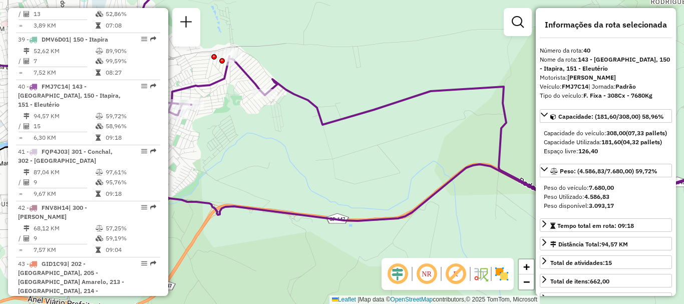
drag, startPoint x: 291, startPoint y: 171, endPoint x: 318, endPoint y: 166, distance: 27.5
click at [318, 166] on div "Janela de atendimento Grade de atendimento Capacidade Transportadoras Veículos …" at bounding box center [342, 152] width 684 height 304
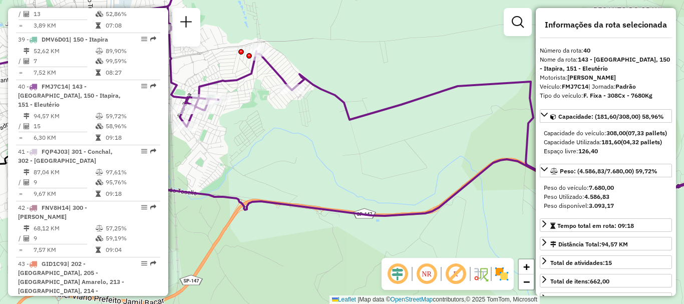
drag, startPoint x: 357, startPoint y: 169, endPoint x: 325, endPoint y: 148, distance: 38.7
click at [327, 149] on div "Janela de atendimento Grade de atendimento Capacidade Transportadoras Veículos …" at bounding box center [342, 152] width 684 height 304
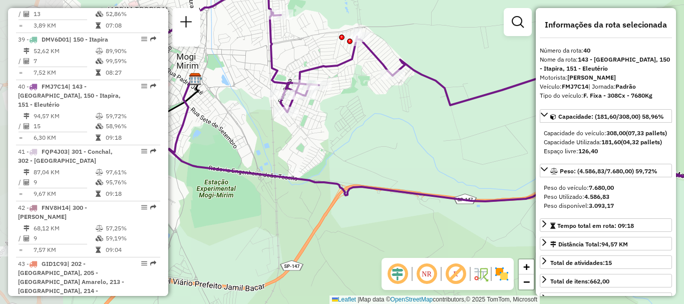
drag, startPoint x: 332, startPoint y: 139, endPoint x: 436, endPoint y: 136, distance: 104.1
click at [436, 136] on div "Janela de atendimento Grade de atendimento Capacidade Transportadoras Veículos …" at bounding box center [342, 152] width 684 height 304
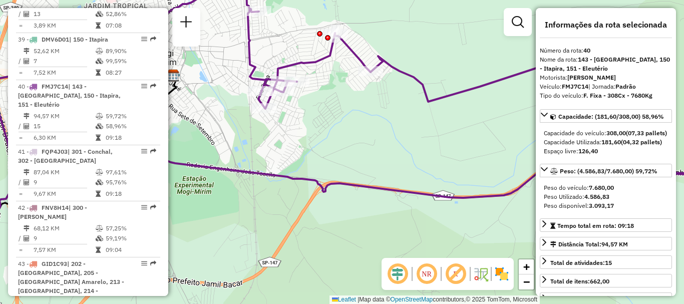
drag, startPoint x: 393, startPoint y: 140, endPoint x: 378, endPoint y: 138, distance: 15.1
click at [379, 138] on div "Janela de atendimento Grade de atendimento Capacidade Transportadoras Veículos …" at bounding box center [342, 152] width 684 height 304
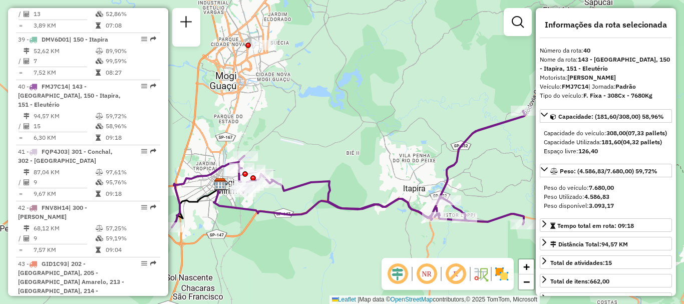
drag, startPoint x: 438, startPoint y: 144, endPoint x: 321, endPoint y: 184, distance: 123.4
click at [321, 184] on icon at bounding box center [349, 169] width 354 height 117
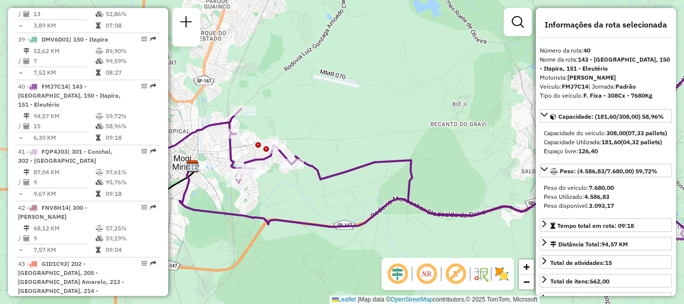
drag, startPoint x: 251, startPoint y: 191, endPoint x: 276, endPoint y: 193, distance: 24.6
click at [276, 193] on div "Janela de atendimento Grade de atendimento Capacidade Transportadoras Veículos …" at bounding box center [342, 152] width 684 height 304
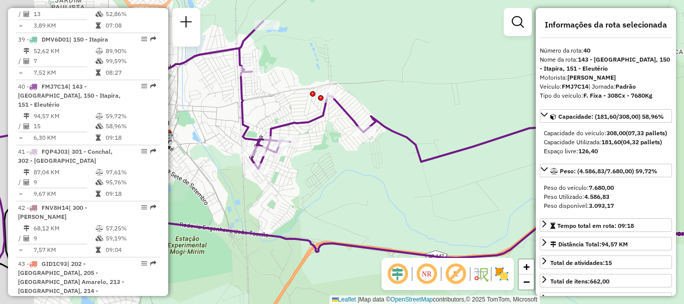
click at [320, 188] on div "Janela de atendimento Grade de atendimento Capacidade Transportadoras Veículos …" at bounding box center [342, 152] width 684 height 304
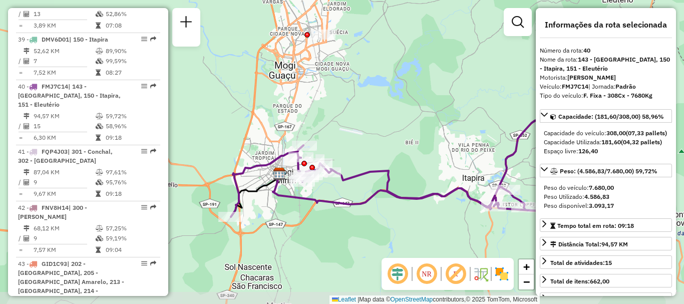
drag, startPoint x: 315, startPoint y: 237, endPoint x: 297, endPoint y: 226, distance: 21.1
click at [297, 226] on div "Janela de atendimento Grade de atendimento Capacidade Transportadoras Veículos …" at bounding box center [342, 152] width 684 height 304
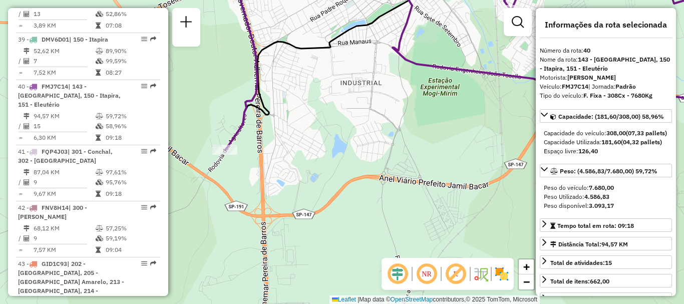
drag, startPoint x: 240, startPoint y: 195, endPoint x: 263, endPoint y: 202, distance: 24.1
click at [263, 202] on div "Janela de atendimento Grade de atendimento Capacidade Transportadoras Veículos …" at bounding box center [342, 152] width 684 height 304
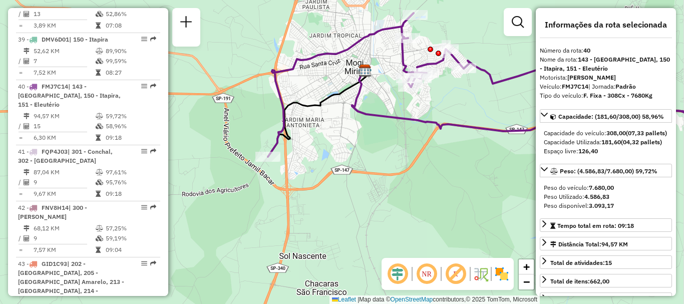
drag, startPoint x: 400, startPoint y: 142, endPoint x: 358, endPoint y: 157, distance: 44.6
click at [358, 157] on div "Janela de atendimento Grade de atendimento Capacidade Transportadoras Veículos …" at bounding box center [342, 152] width 684 height 304
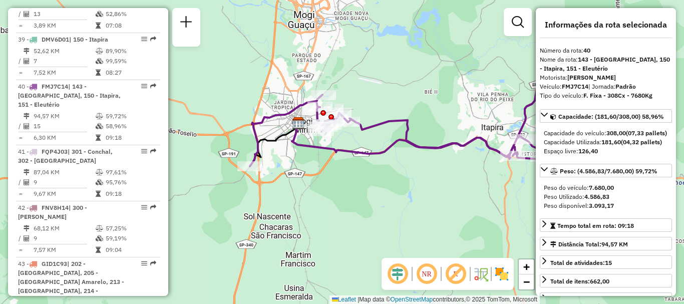
drag, startPoint x: 403, startPoint y: 161, endPoint x: 326, endPoint y: 174, distance: 78.2
click at [326, 174] on div "Janela de atendimento Grade de atendimento Capacidade Transportadoras Veículos …" at bounding box center [342, 152] width 684 height 304
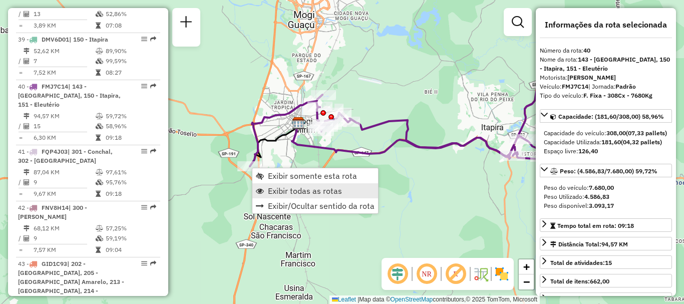
click at [277, 188] on span "Exibir todas as rotas" at bounding box center [305, 191] width 74 height 8
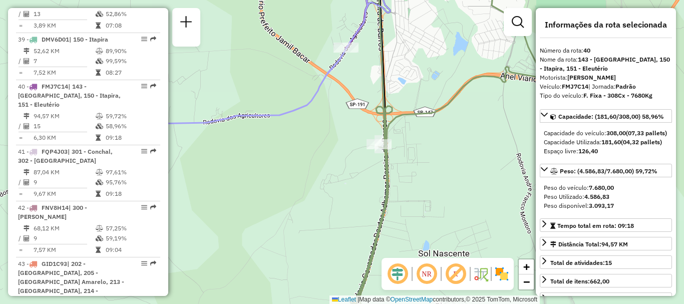
drag, startPoint x: 240, startPoint y: 199, endPoint x: 322, endPoint y: 211, distance: 83.4
click at [319, 211] on div "Janela de atendimento Grade de atendimento Capacidade Transportadoras Veículos …" at bounding box center [342, 152] width 684 height 304
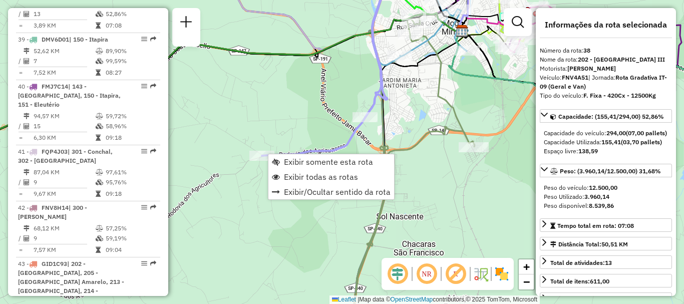
scroll to position [2610, 0]
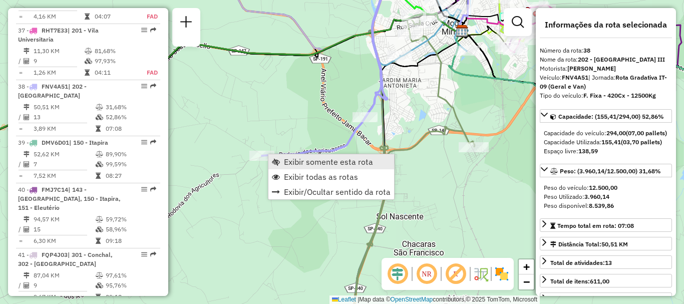
click at [279, 158] on span "Exibir somente esta rota" at bounding box center [276, 162] width 8 height 8
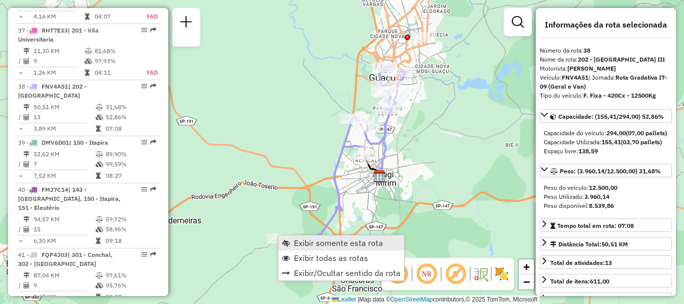
click at [291, 244] on link "Exibir somente esta rota" at bounding box center [341, 242] width 126 height 15
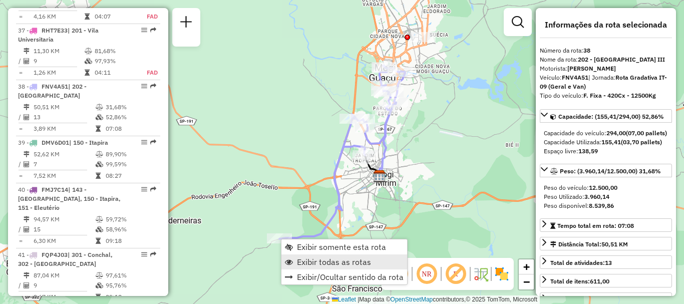
click at [304, 258] on span "Exibir todas as rotas" at bounding box center [334, 262] width 74 height 8
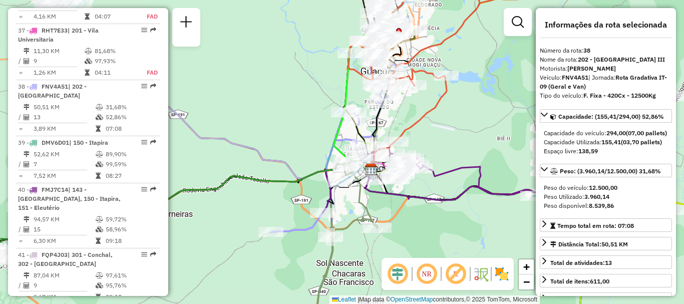
drag, startPoint x: 265, startPoint y: 196, endPoint x: 251, endPoint y: 179, distance: 22.0
click at [251, 180] on div "Janela de atendimento Grade de atendimento Capacidade Transportadoras Veículos …" at bounding box center [342, 152] width 684 height 304
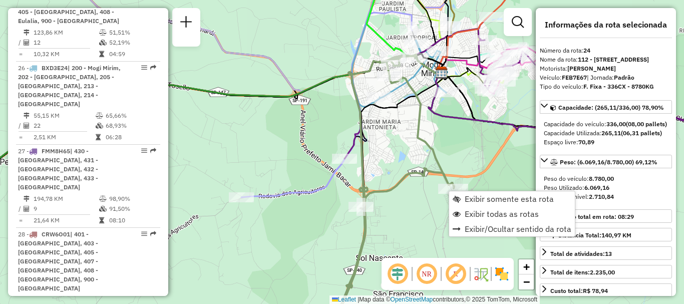
scroll to position [1754, 0]
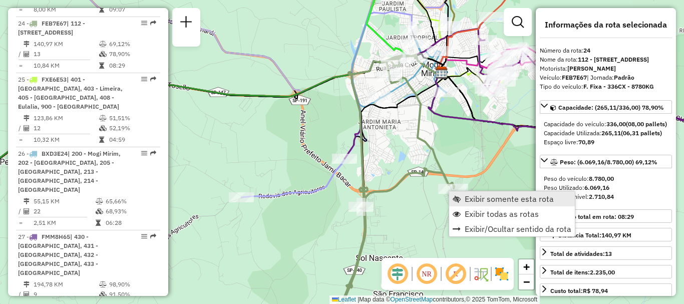
click at [474, 204] on link "Exibir somente esta rota" at bounding box center [512, 198] width 126 height 15
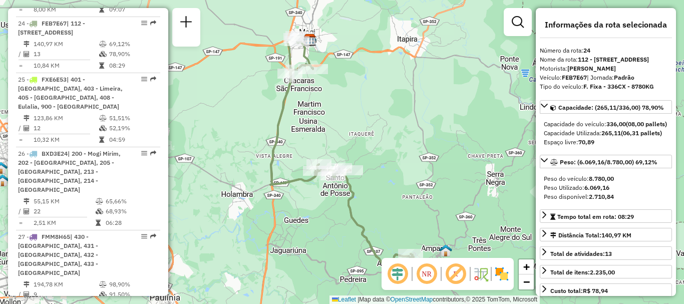
drag, startPoint x: 394, startPoint y: 166, endPoint x: 401, endPoint y: 172, distance: 8.9
click at [401, 172] on div "Janela de atendimento Grade de atendimento Capacidade Transportadoras Veículos …" at bounding box center [342, 152] width 684 height 304
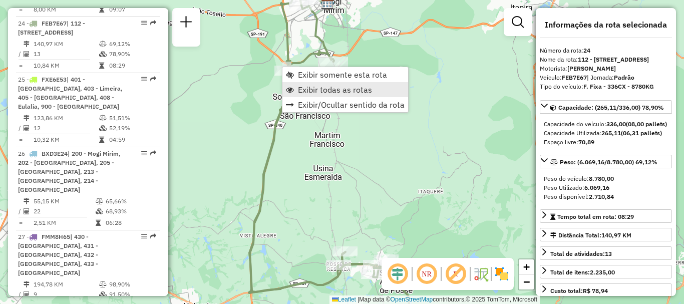
click at [306, 87] on span "Exibir todas as rotas" at bounding box center [335, 90] width 74 height 8
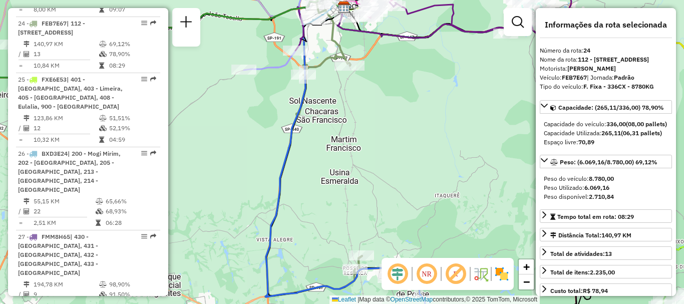
drag, startPoint x: 318, startPoint y: 120, endPoint x: 407, endPoint y: 122, distance: 89.6
click at [407, 122] on div "Janela de atendimento Grade de atendimento Capacidade Transportadoras Veículos …" at bounding box center [342, 152] width 684 height 304
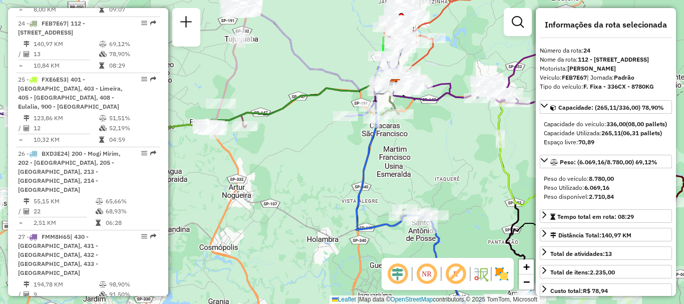
drag, startPoint x: 309, startPoint y: 140, endPoint x: 267, endPoint y: 155, distance: 44.6
click at [267, 156] on div "Janela de atendimento Grade de atendimento Capacidade Transportadoras Veículos …" at bounding box center [342, 152] width 684 height 304
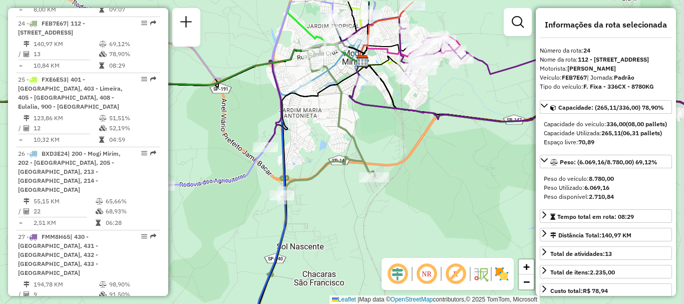
drag, startPoint x: 333, startPoint y: 106, endPoint x: 314, endPoint y: 142, distance: 41.0
click at [314, 142] on div "Janela de atendimento Grade de atendimento Capacidade Transportadoras Veículos …" at bounding box center [342, 152] width 684 height 304
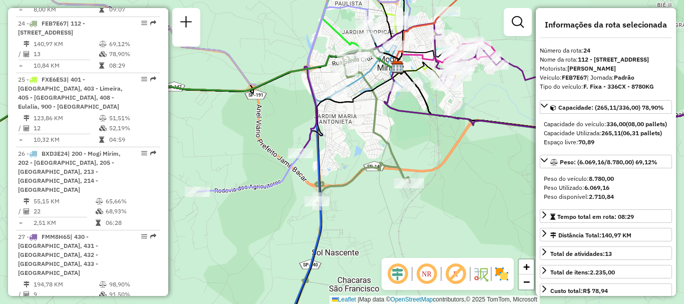
drag, startPoint x: 322, startPoint y: 144, endPoint x: 350, endPoint y: 145, distance: 28.0
click at [350, 145] on div "Janela de atendimento Grade de atendimento Capacidade Transportadoras Veículos …" at bounding box center [342, 152] width 684 height 304
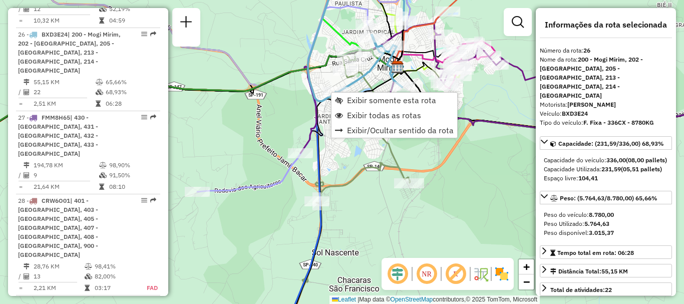
scroll to position [1893, 0]
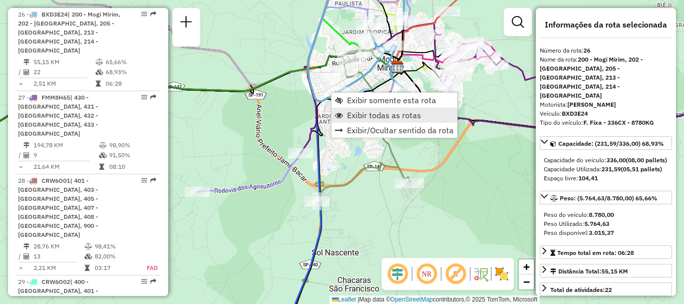
click at [358, 115] on span "Exibir todas as rotas" at bounding box center [384, 115] width 74 height 8
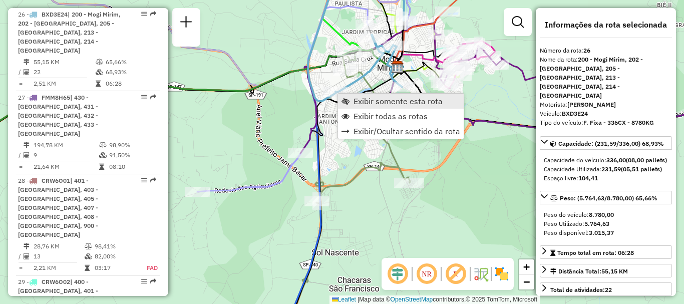
click at [348, 106] on link "Exibir somente esta rota" at bounding box center [401, 101] width 126 height 15
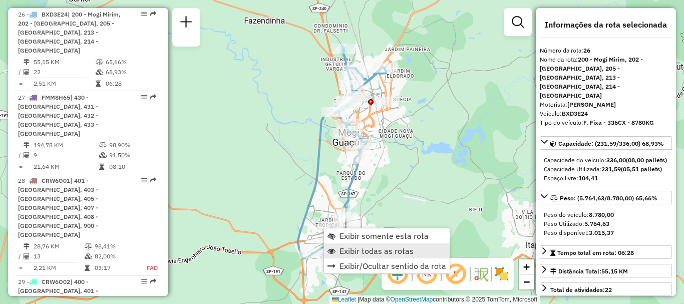
click at [346, 250] on span "Exibir todas as rotas" at bounding box center [376, 251] width 74 height 8
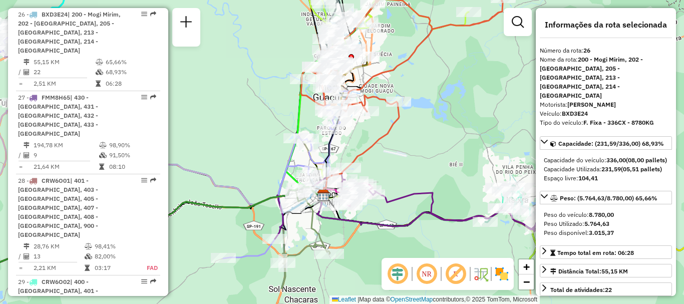
drag, startPoint x: 253, startPoint y: 218, endPoint x: 232, endPoint y: 174, distance: 48.6
click at [232, 174] on div "Janela de atendimento Grade de atendimento Capacidade Transportadoras Veículos …" at bounding box center [342, 152] width 684 height 304
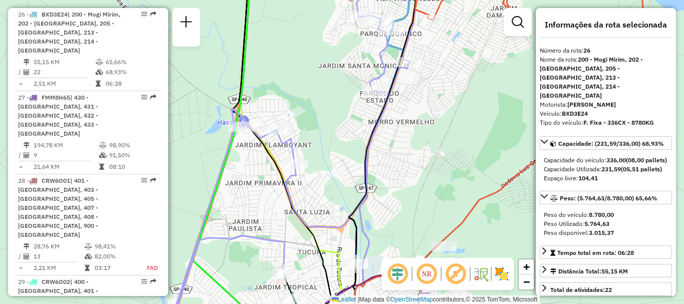
drag, startPoint x: 318, startPoint y: 114, endPoint x: 352, endPoint y: 72, distance: 54.2
click at [352, 74] on div "Janela de atendimento Grade de atendimento Capacidade Transportadoras Veículos …" at bounding box center [342, 152] width 684 height 304
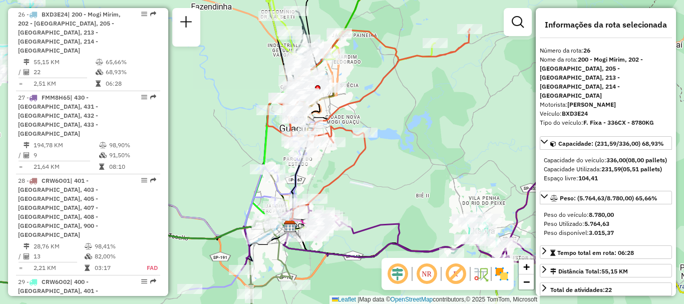
drag, startPoint x: 211, startPoint y: 193, endPoint x: 245, endPoint y: 159, distance: 48.1
click at [245, 160] on div "Janela de atendimento Grade de atendimento Capacidade Transportadoras Veículos …" at bounding box center [342, 152] width 684 height 304
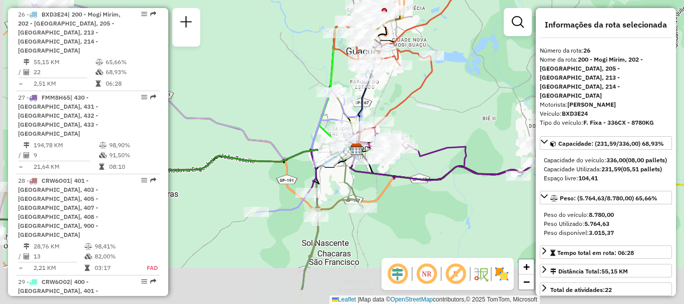
click at [276, 132] on div "Janela de atendimento Grade de atendimento Capacidade Transportadoras Veículos …" at bounding box center [342, 152] width 684 height 304
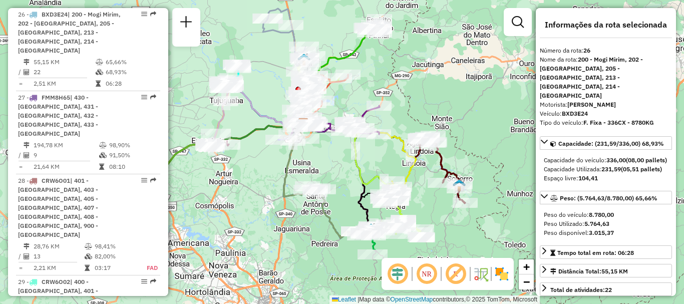
drag, startPoint x: 283, startPoint y: 238, endPoint x: 290, endPoint y: 158, distance: 80.9
click at [291, 153] on icon at bounding box center [319, 179] width 71 height 115
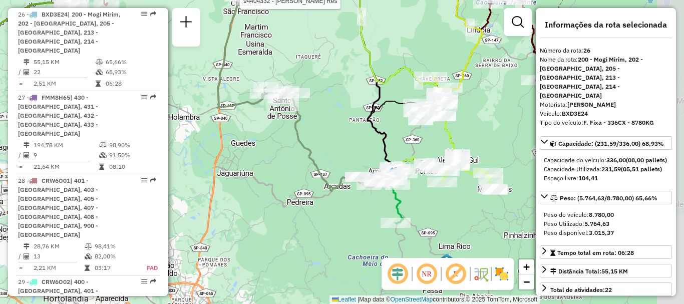
drag, startPoint x: 327, startPoint y: 240, endPoint x: 283, endPoint y: 187, distance: 69.3
click at [283, 187] on div "Rota 24 - Placa FEB7E67 94404332 - [PERSON_NAME] Res Rota 38 - Placa FNV4A51 94…" at bounding box center [342, 152] width 684 height 304
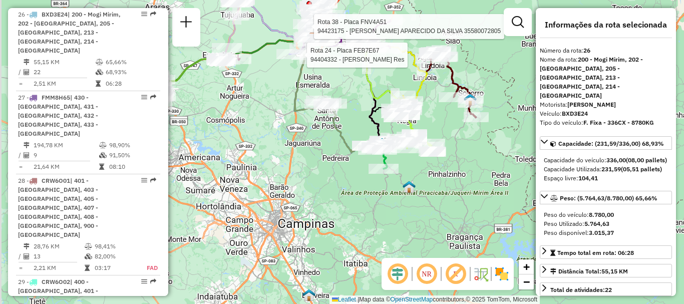
drag, startPoint x: 306, startPoint y: 117, endPoint x: 325, endPoint y: 116, distance: 19.0
click at [338, 127] on icon at bounding box center [330, 94] width 71 height 115
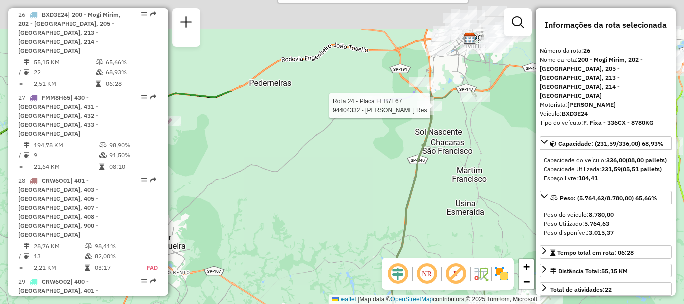
drag, startPoint x: 299, startPoint y: 71, endPoint x: 327, endPoint y: 193, distance: 125.2
click at [327, 193] on div "Rota 24 - Placa FEB7E67 94404332 - [PERSON_NAME] Res Rota 38 - Placa FNV4A51 94…" at bounding box center [342, 152] width 684 height 304
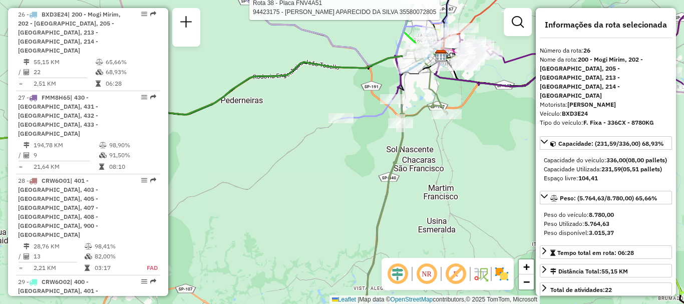
drag, startPoint x: 306, startPoint y: 182, endPoint x: 235, endPoint y: 201, distance: 73.2
click at [235, 201] on div "Rota 38 - Placa FNV4A51 94423175 - JEFFERSON APARECIDO DA SILVA 35580072805 Rot…" at bounding box center [342, 152] width 684 height 304
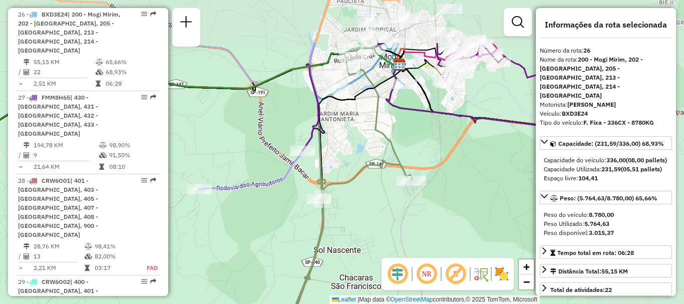
drag, startPoint x: 338, startPoint y: 160, endPoint x: 232, endPoint y: 209, distance: 117.1
click at [231, 213] on div "Rota 38 - Placa FNV4A51 94423175 - JEFFERSON APARECIDO DA SILVA 35580072805 Rot…" at bounding box center [342, 152] width 684 height 304
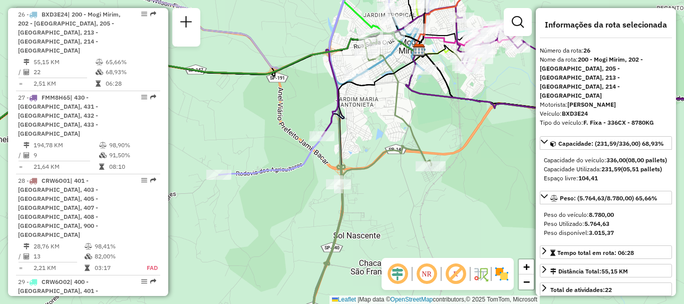
drag, startPoint x: 256, startPoint y: 220, endPoint x: 282, endPoint y: 210, distance: 27.6
click at [282, 210] on div "Rota 38 - Placa FNV4A51 94423175 - JEFFERSON APARECIDO DA SILVA 35580072805 Rot…" at bounding box center [342, 152] width 684 height 304
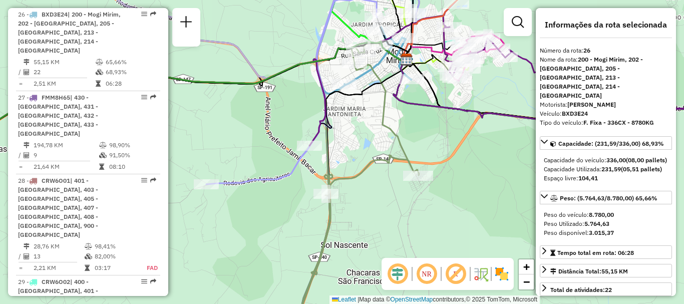
drag, startPoint x: 429, startPoint y: 176, endPoint x: 372, endPoint y: 218, distance: 71.0
click at [372, 218] on div "Rota 38 - Placa FNV4A51 94423175 - JEFFERSON APARECIDO DA SILVA 35580072805 Rot…" at bounding box center [342, 152] width 684 height 304
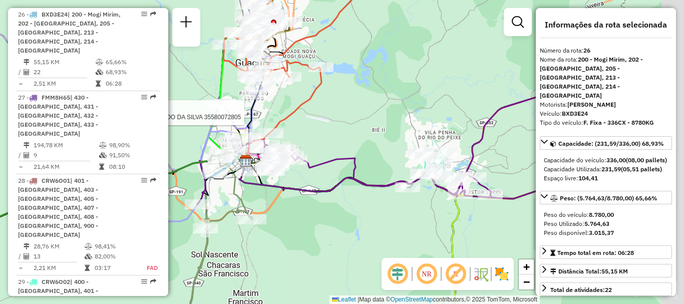
drag, startPoint x: 420, startPoint y: 198, endPoint x: 294, endPoint y: 209, distance: 126.1
click at [294, 209] on div "Rota 38 - Placa FNV4A51 94423175 - JEFFERSON APARECIDO DA SILVA 35580072805 Rot…" at bounding box center [342, 152] width 684 height 304
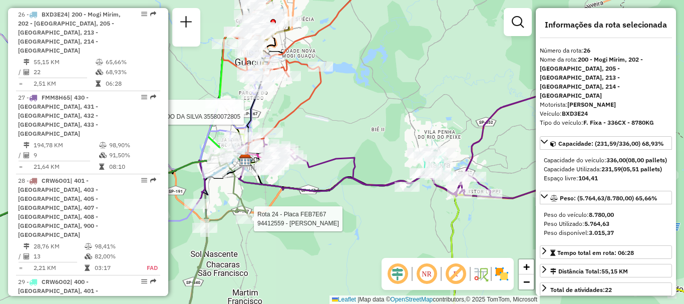
click at [342, 262] on div "Rota 38 - Placa FNV4A51 94423175 - JEFFERSON APARECIDO DA SILVA 35580072805 Rot…" at bounding box center [342, 152] width 684 height 304
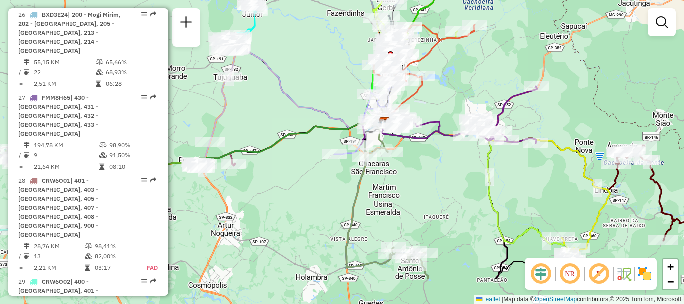
drag, startPoint x: 416, startPoint y: 243, endPoint x: 429, endPoint y: 189, distance: 55.6
click at [429, 189] on div "Janela de atendimento Grade de atendimento Capacidade Transportadoras Veículos …" at bounding box center [342, 152] width 684 height 304
drag, startPoint x: 450, startPoint y: 168, endPoint x: 397, endPoint y: 188, distance: 57.2
click at [397, 188] on div "Janela de atendimento Grade de atendimento Capacidade Transportadoras Veículos …" at bounding box center [342, 152] width 684 height 304
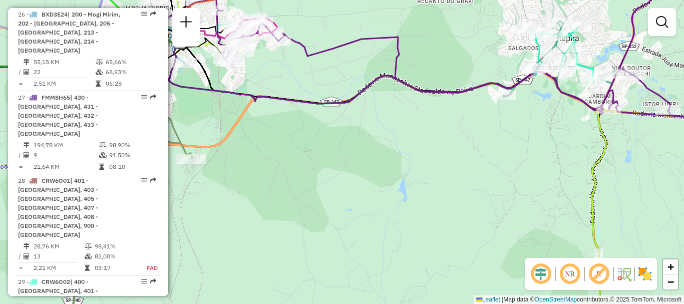
select select "**********"
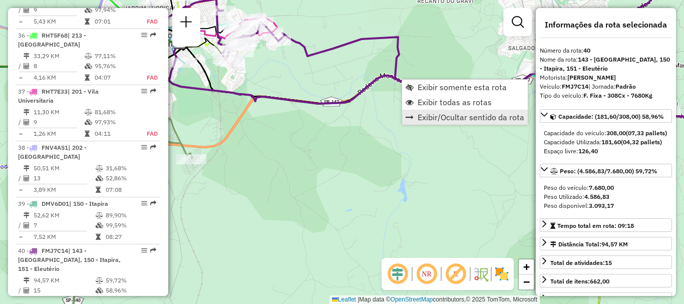
scroll to position [2713, 0]
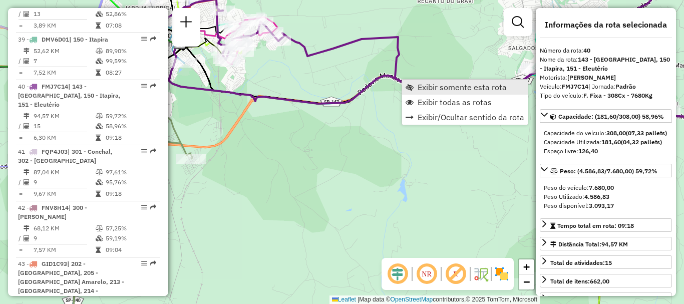
click at [437, 86] on span "Exibir somente esta rota" at bounding box center [461, 87] width 89 height 8
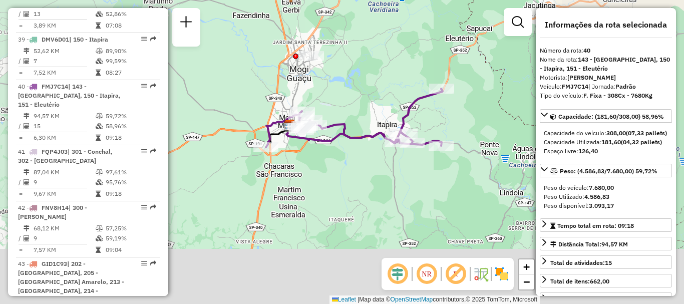
drag, startPoint x: 308, startPoint y: 198, endPoint x: 322, endPoint y: 168, distance: 33.3
click at [322, 168] on div "Janela de atendimento Grade de atendimento Capacidade Transportadoras Veículos …" at bounding box center [342, 152] width 684 height 304
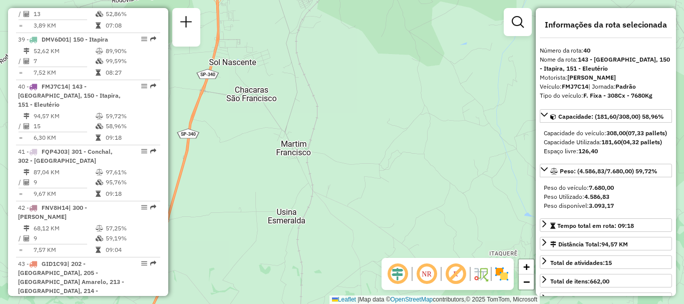
drag, startPoint x: 367, startPoint y: 156, endPoint x: 388, endPoint y: 130, distance: 33.1
click at [388, 131] on div "Janela de atendimento Grade de atendimento Capacidade Transportadoras Veículos …" at bounding box center [342, 152] width 684 height 304
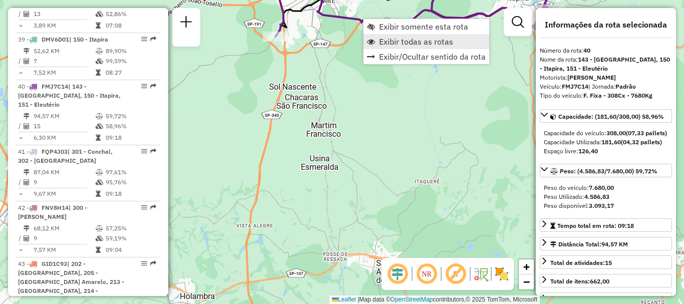
click at [402, 38] on span "Exibir todas as rotas" at bounding box center [416, 42] width 74 height 8
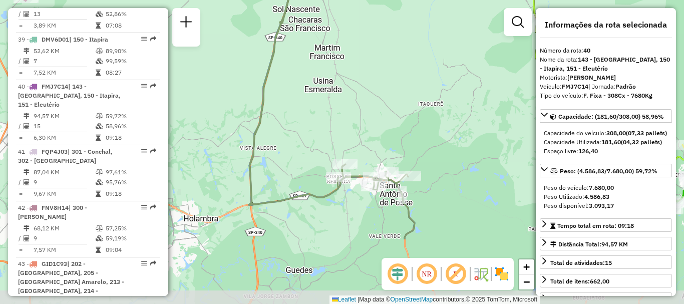
drag, startPoint x: 259, startPoint y: 201, endPoint x: 267, endPoint y: 107, distance: 94.9
click at [267, 107] on icon at bounding box center [332, 73] width 165 height 332
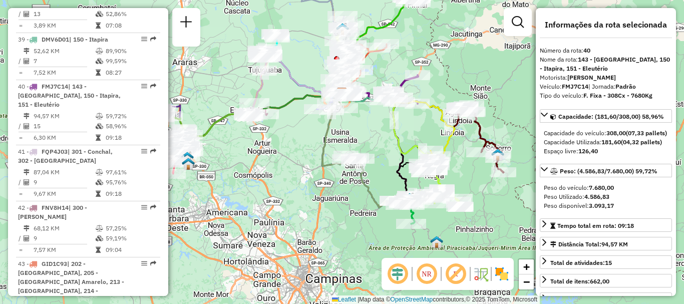
drag, startPoint x: 382, startPoint y: 113, endPoint x: 372, endPoint y: 138, distance: 27.1
click at [372, 138] on div "Janela de atendimento Grade de atendimento Capacidade Transportadoras Veículos …" at bounding box center [342, 152] width 684 height 304
